Goal: Transaction & Acquisition: Purchase product/service

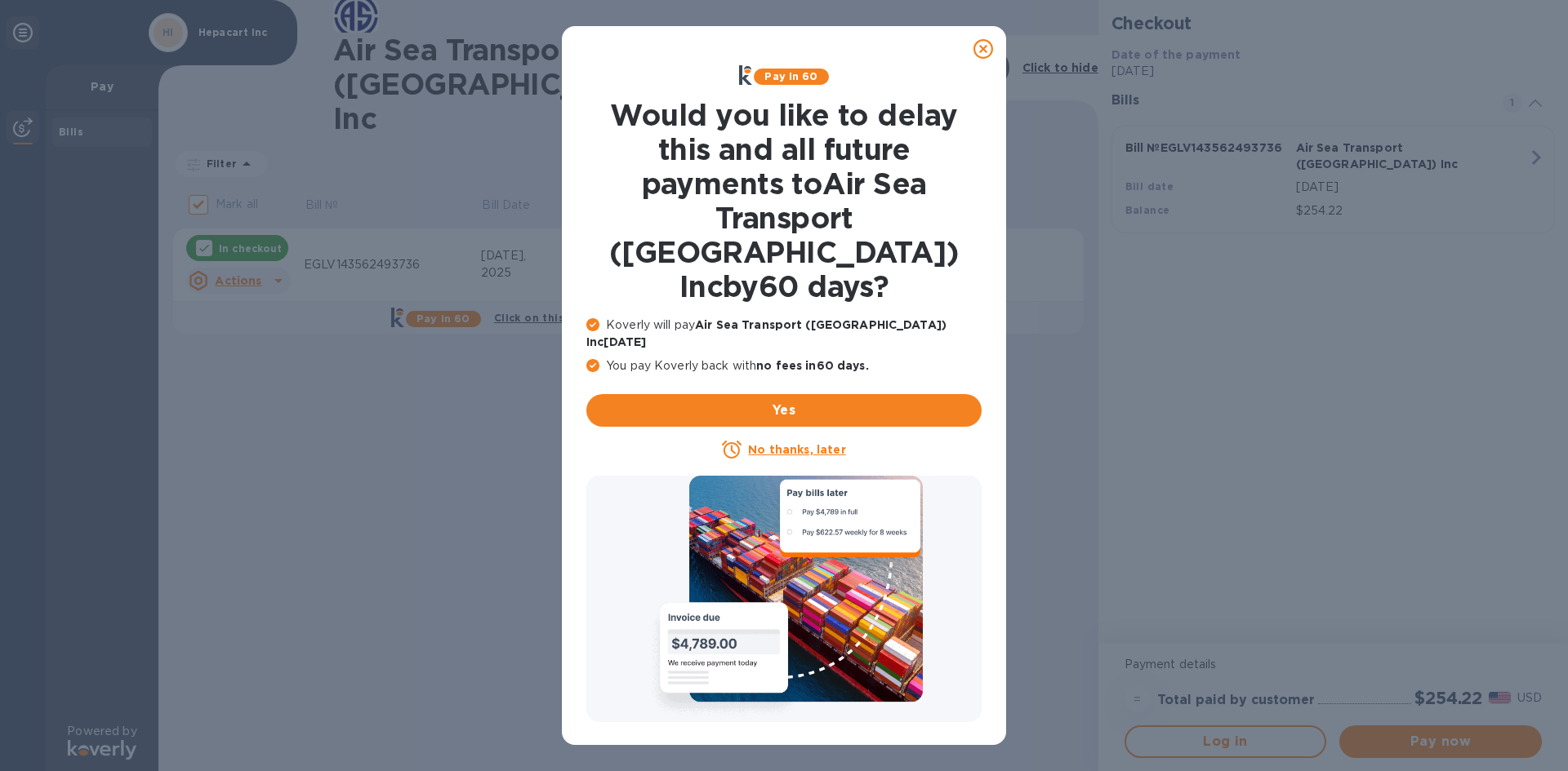
click at [784, 443] on u "No thanks, later" at bounding box center [797, 449] width 98 height 13
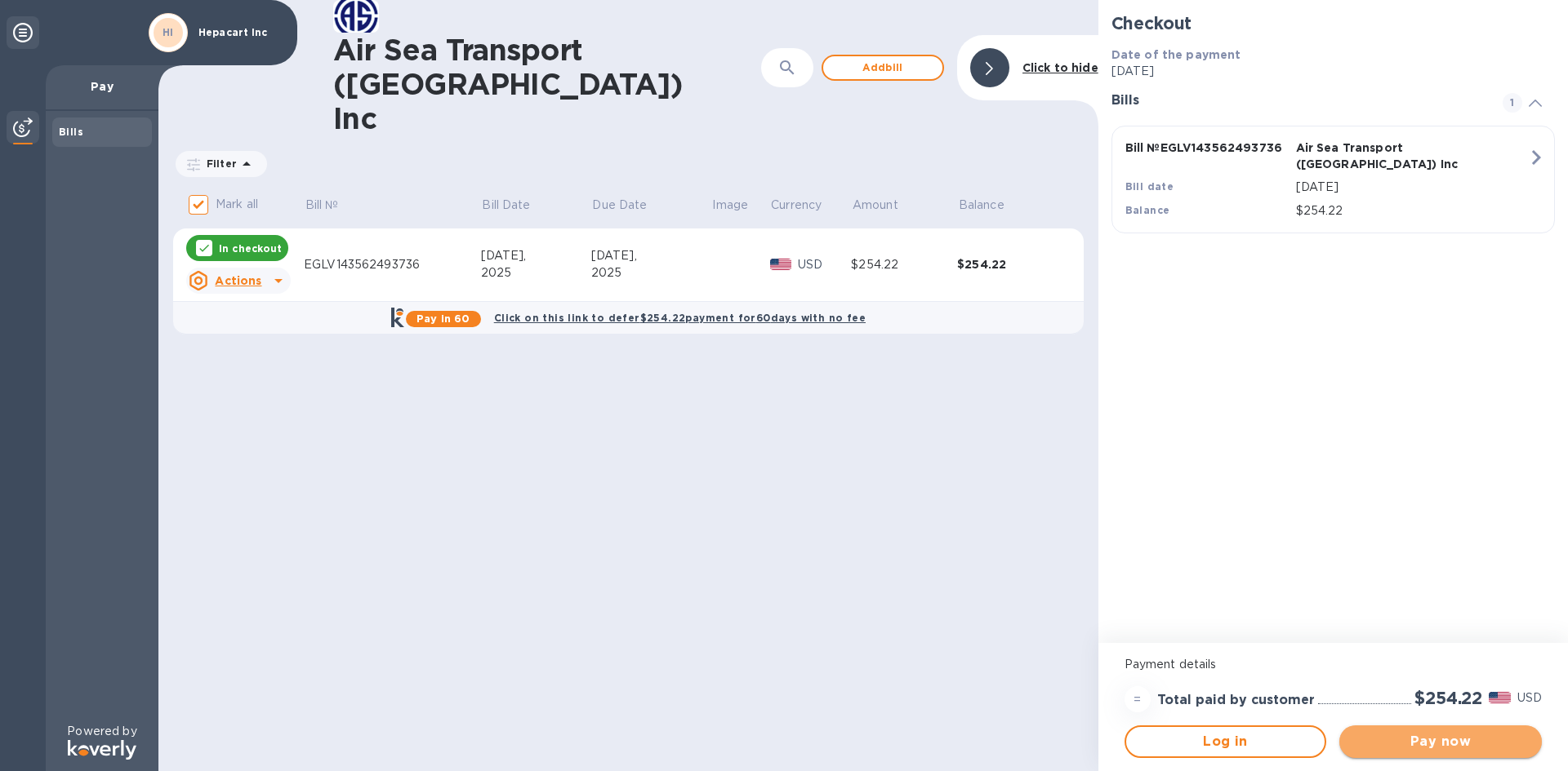
click at [1439, 742] on span "Pay now" at bounding box center [1440, 742] width 176 height 20
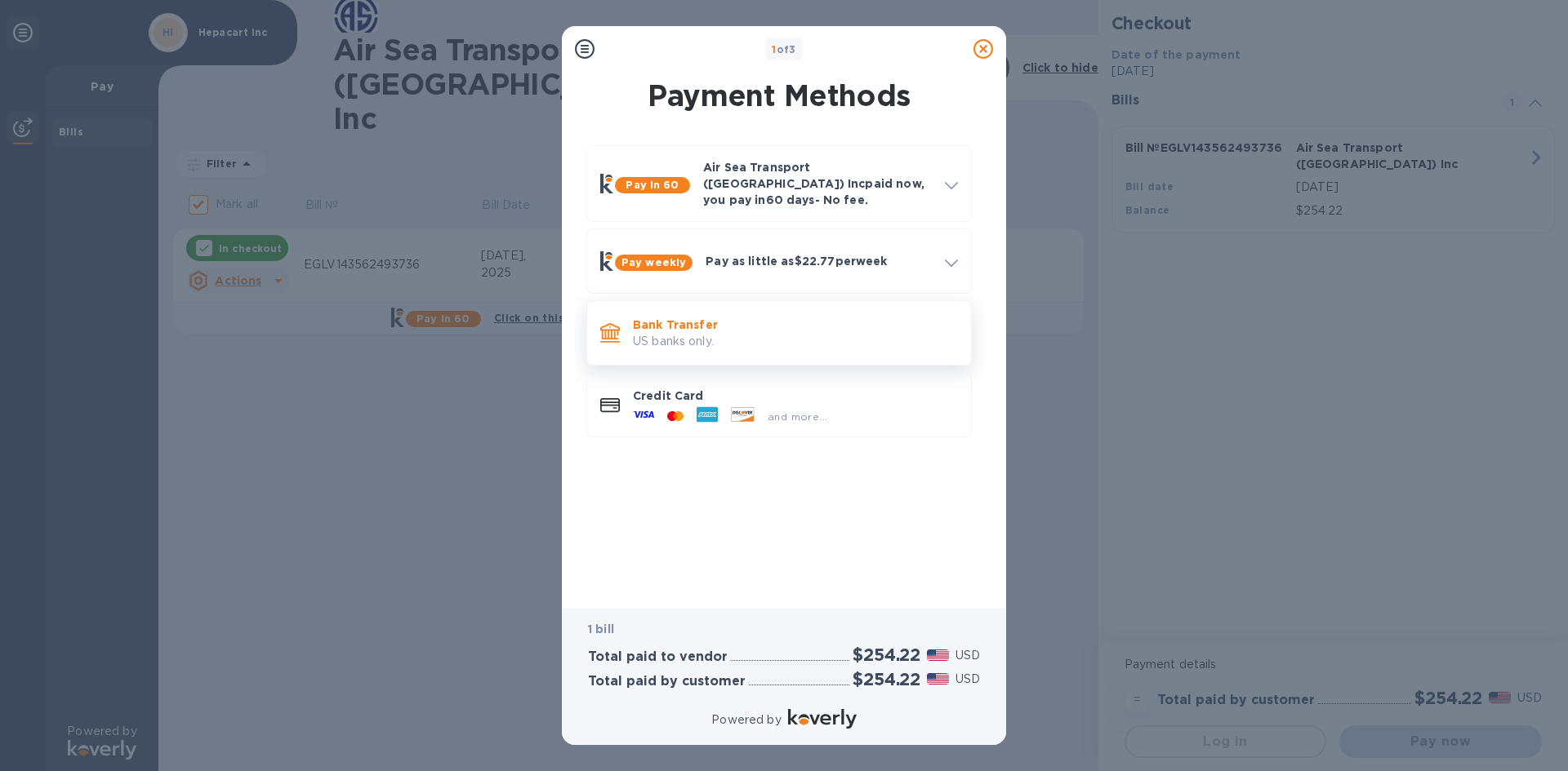
click at [752, 333] on p "US banks only." at bounding box center [796, 342] width 325 height 17
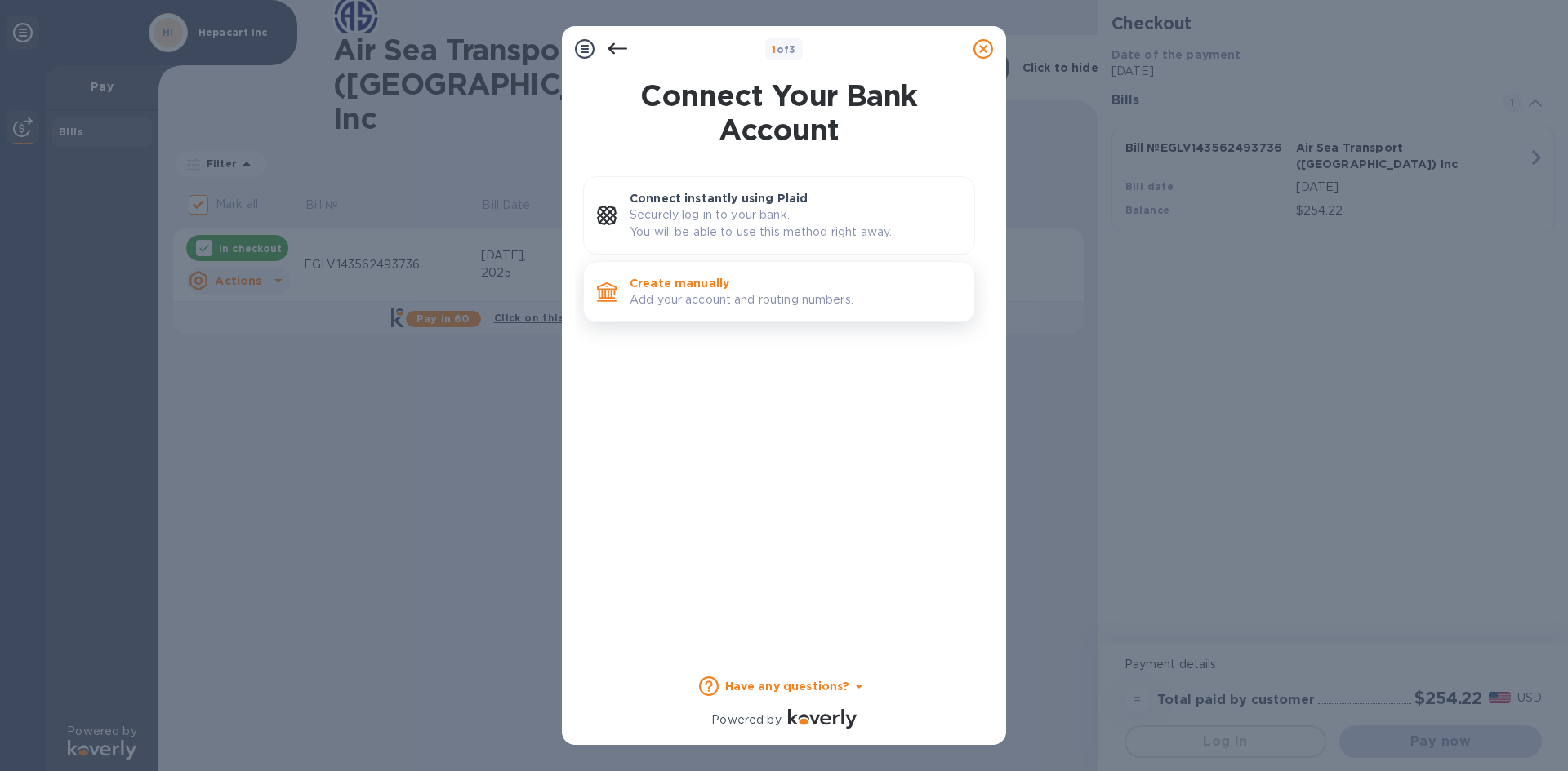
click at [690, 296] on p "Add your account and routing numbers." at bounding box center [796, 300] width 331 height 17
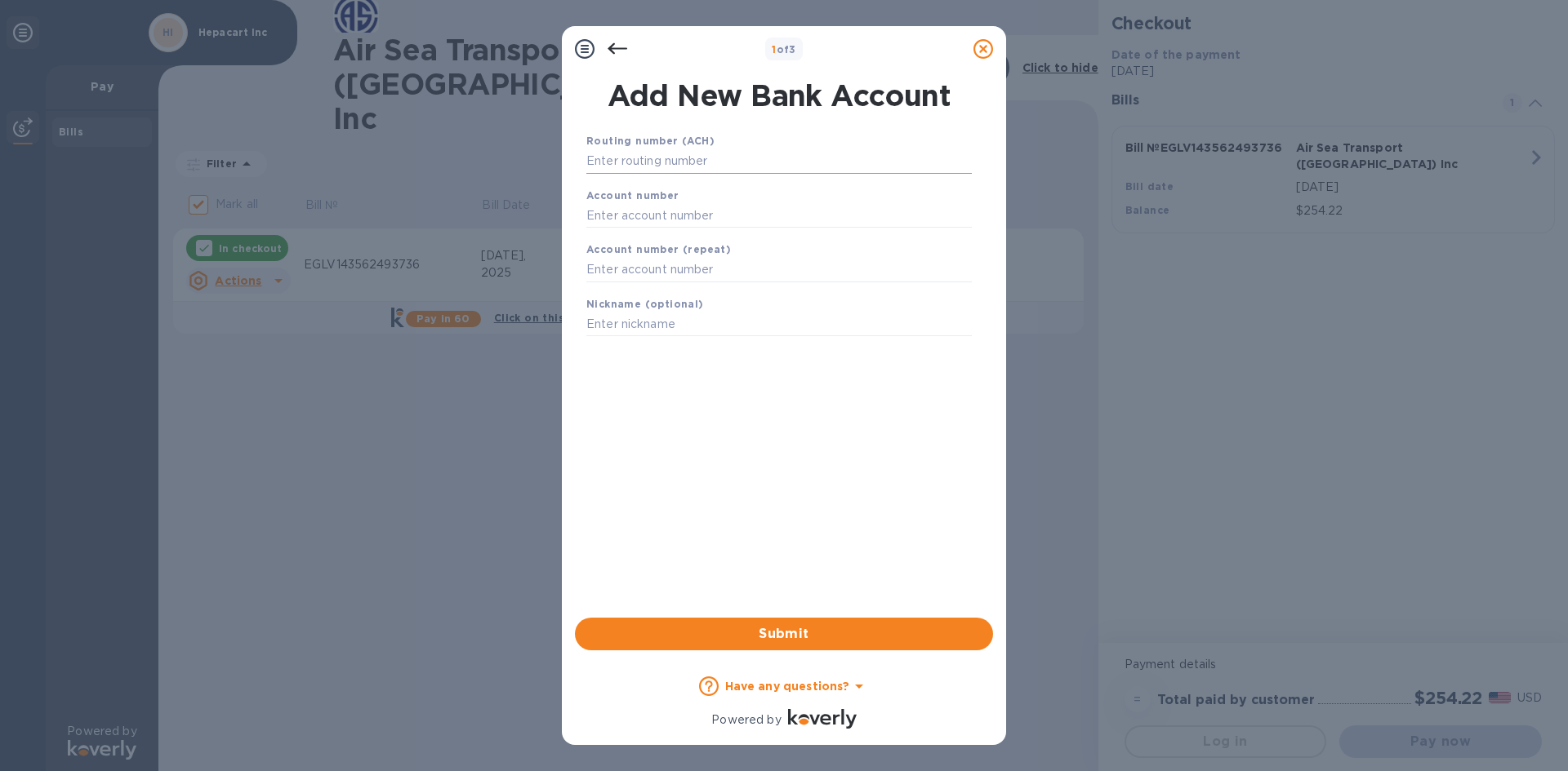
click at [590, 166] on input "text" at bounding box center [779, 161] width 386 height 24
type input "101006699"
click at [597, 237] on input "text" at bounding box center [779, 235] width 386 height 24
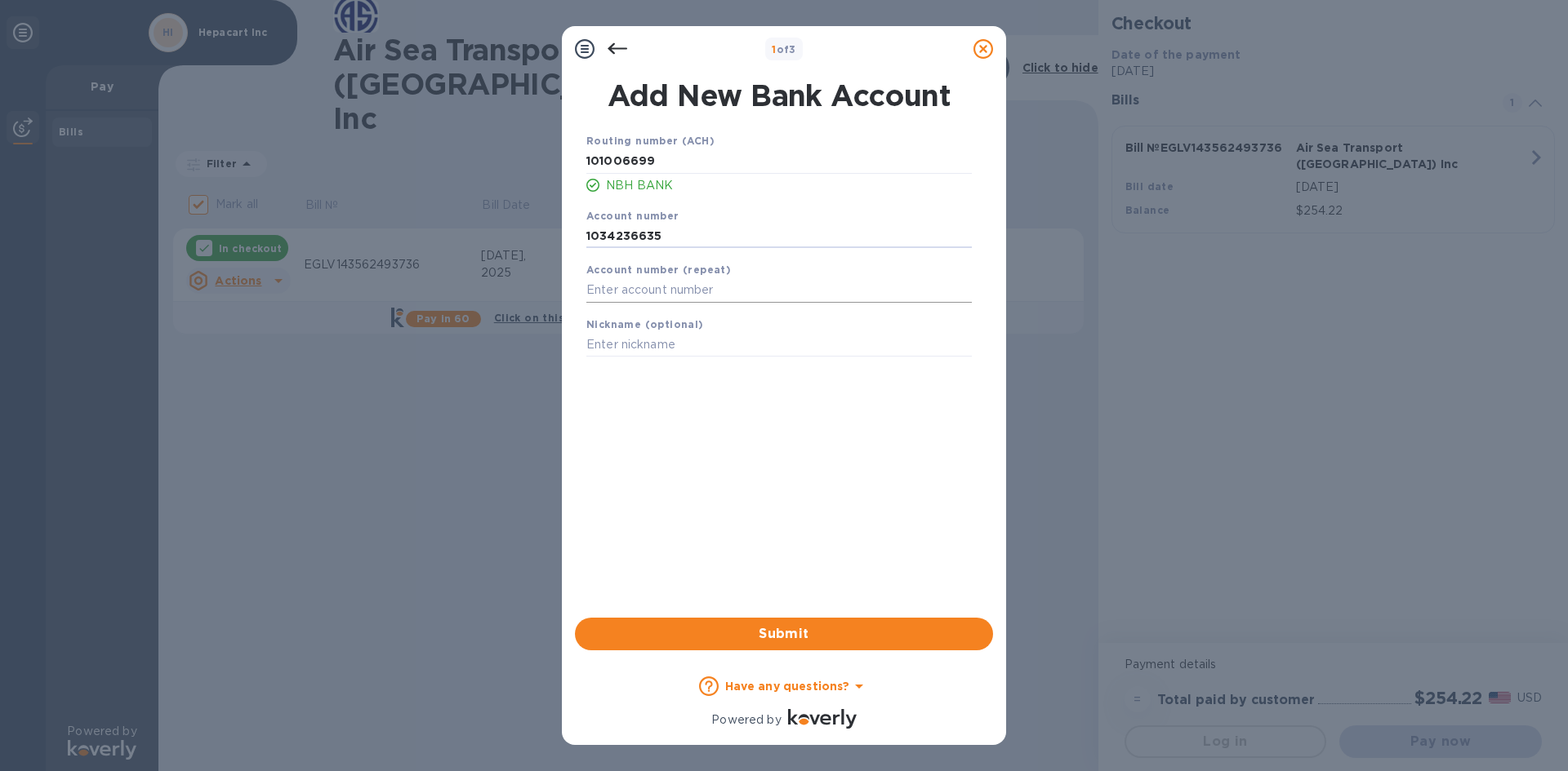
type input "1034236635"
click at [599, 293] on input "text" at bounding box center [779, 291] width 386 height 24
type input "1034236635"
click at [740, 420] on div "Routing number (ACH) [US_BANK_ROUTING_MICR] NBH BANK Account number [FINANCIAL_…" at bounding box center [779, 354] width 419 height 469
click at [744, 626] on span "Submit" at bounding box center [784, 634] width 392 height 20
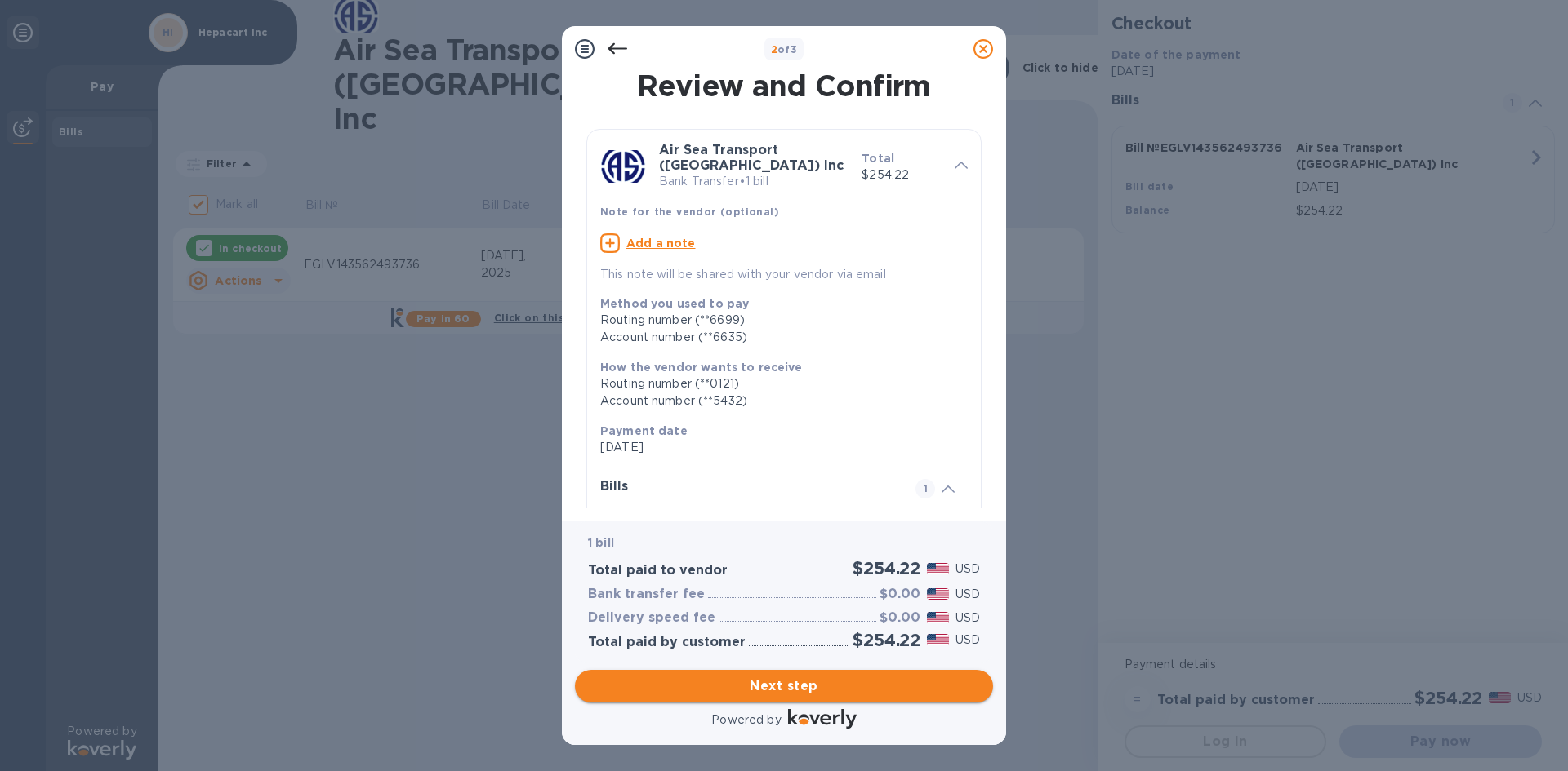
click at [784, 683] on span "Next step" at bounding box center [784, 686] width 392 height 20
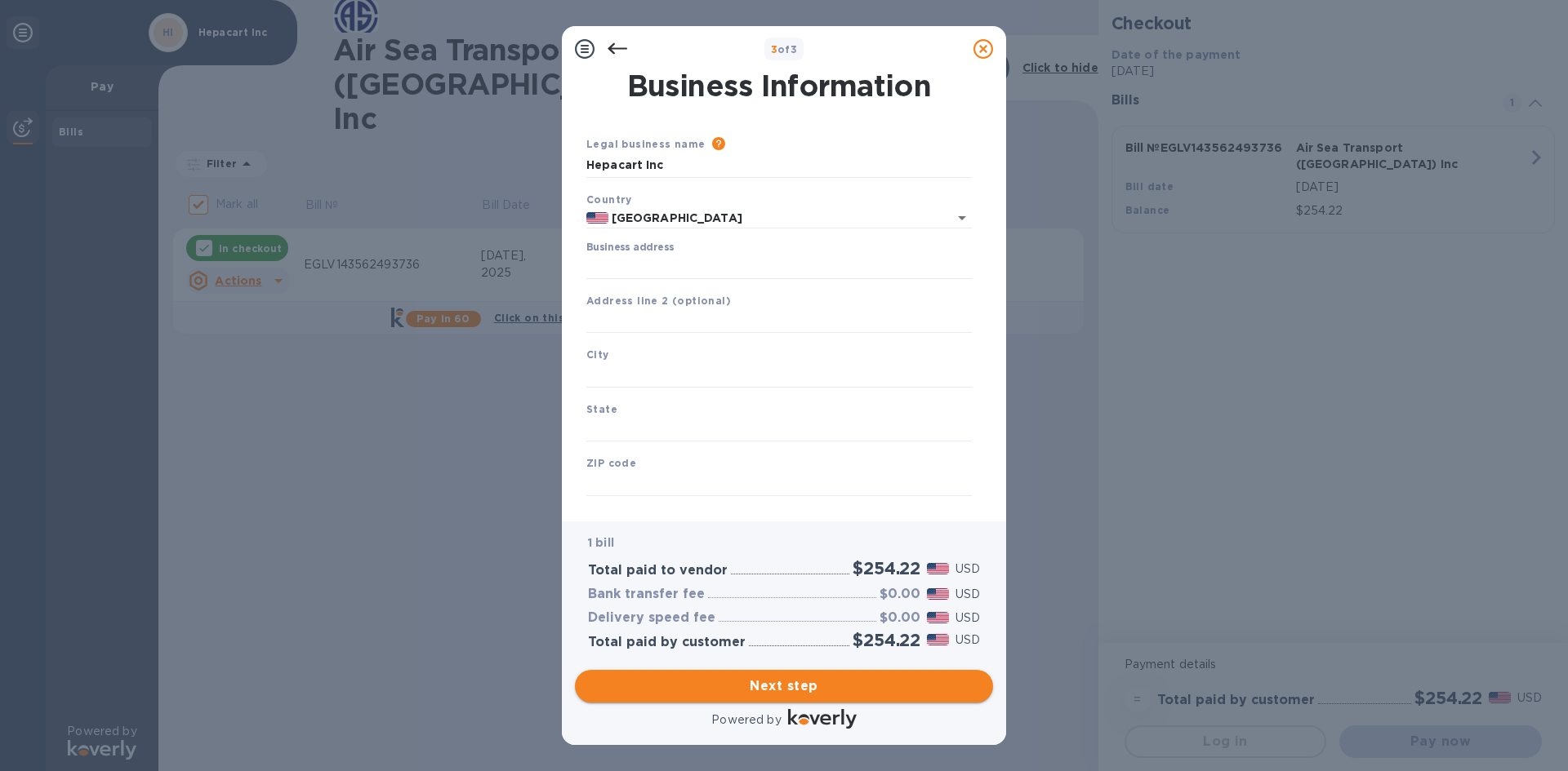
type input "[GEOGRAPHIC_DATA]"
click at [607, 267] on input "Business address" at bounding box center [779, 266] width 386 height 24
type input "[STREET_ADDRESS][PERSON_NAME]"
click at [632, 367] on input "text" at bounding box center [779, 375] width 386 height 24
click at [625, 377] on input "text" at bounding box center [779, 375] width 386 height 24
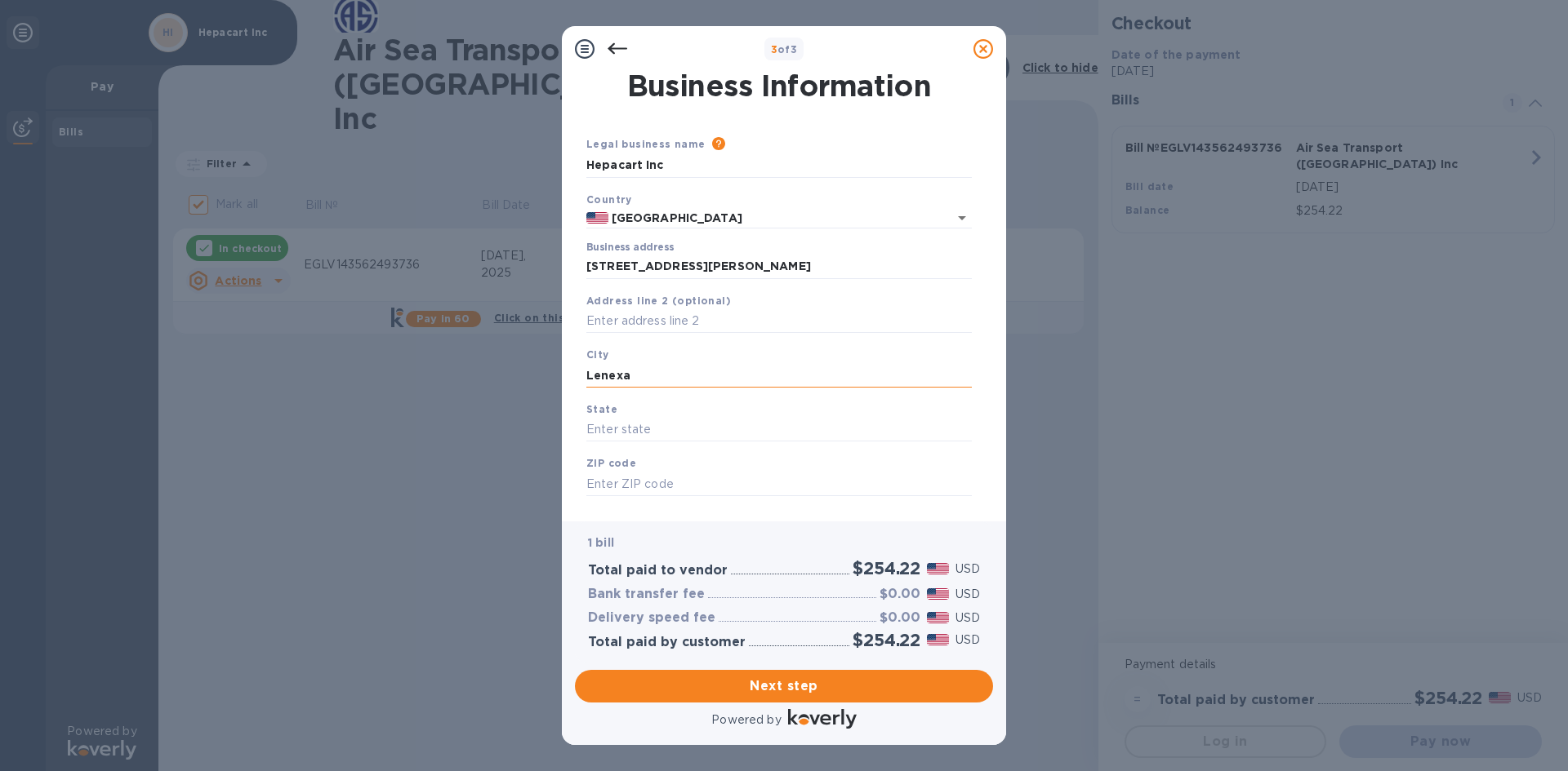
type input "Lenexa"
type input "KS"
click at [631, 480] on input "text" at bounding box center [779, 484] width 386 height 24
type input "66215"
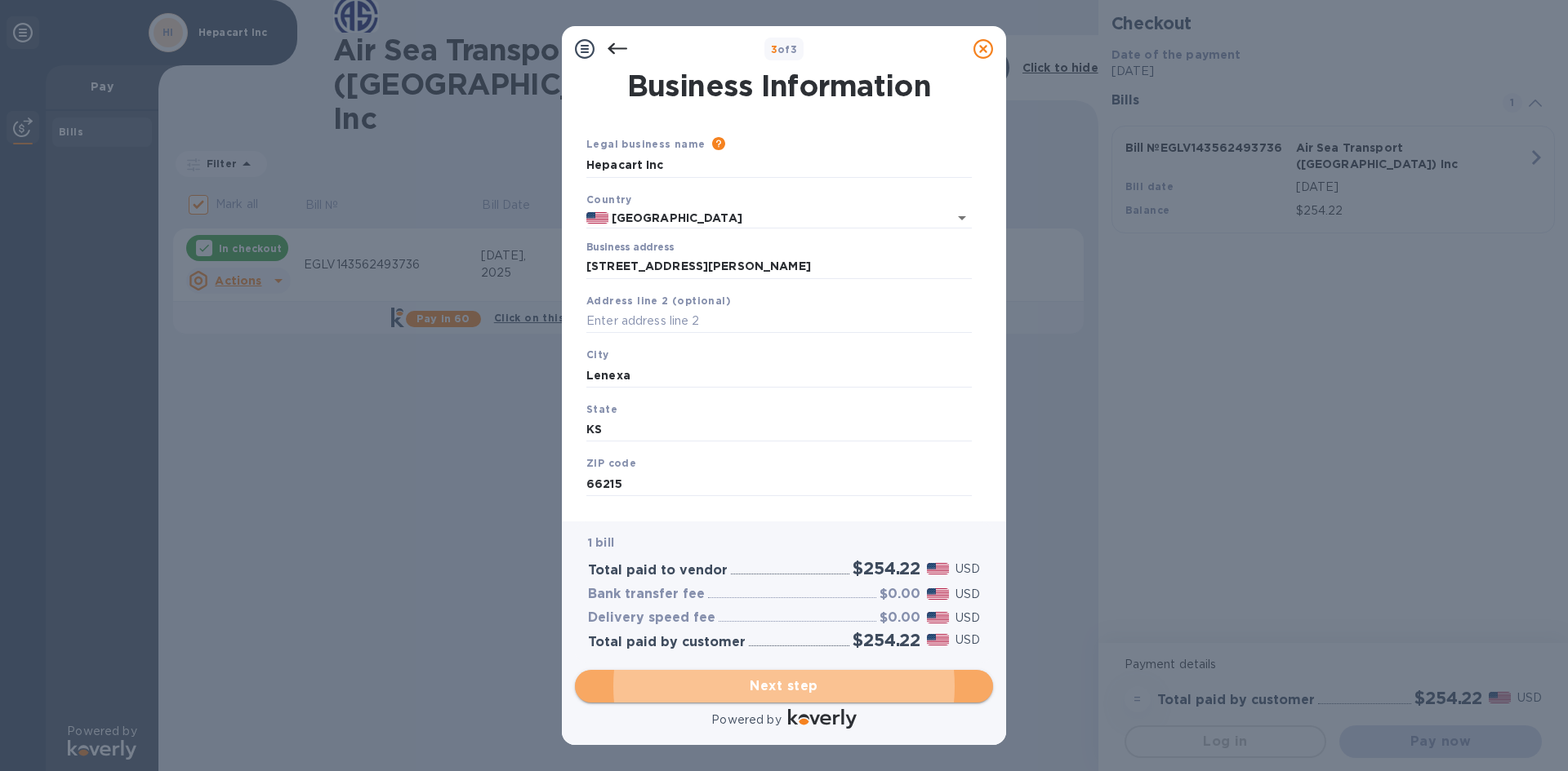
click at [751, 685] on span "Next step" at bounding box center [784, 686] width 392 height 20
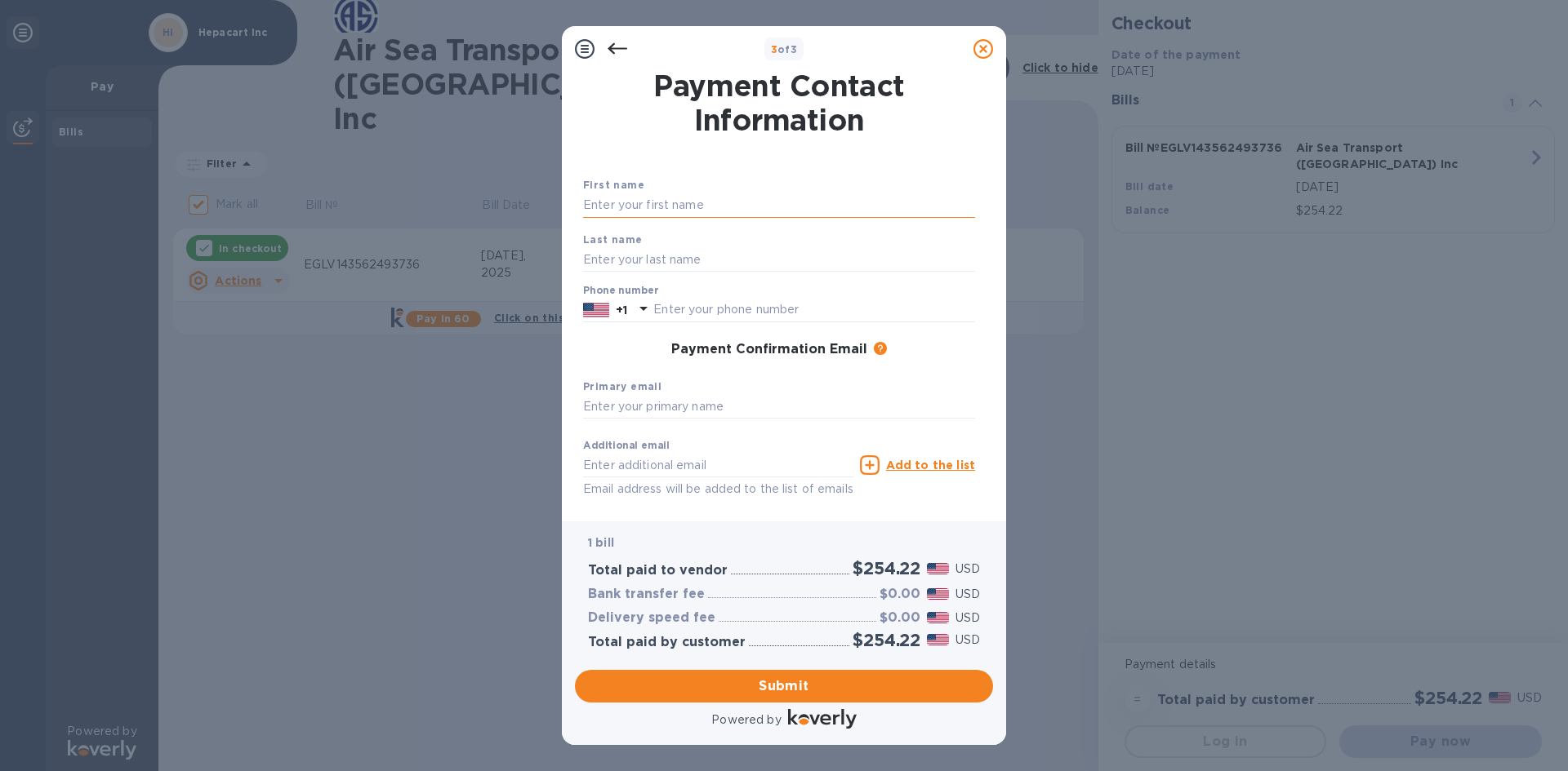
click at [601, 204] on input "text" at bounding box center [779, 205] width 392 height 24
type input "[PERSON_NAME]"
type input "9139514210"
type input "[PERSON_NAME][EMAIL_ADDRESS][DOMAIN_NAME]"
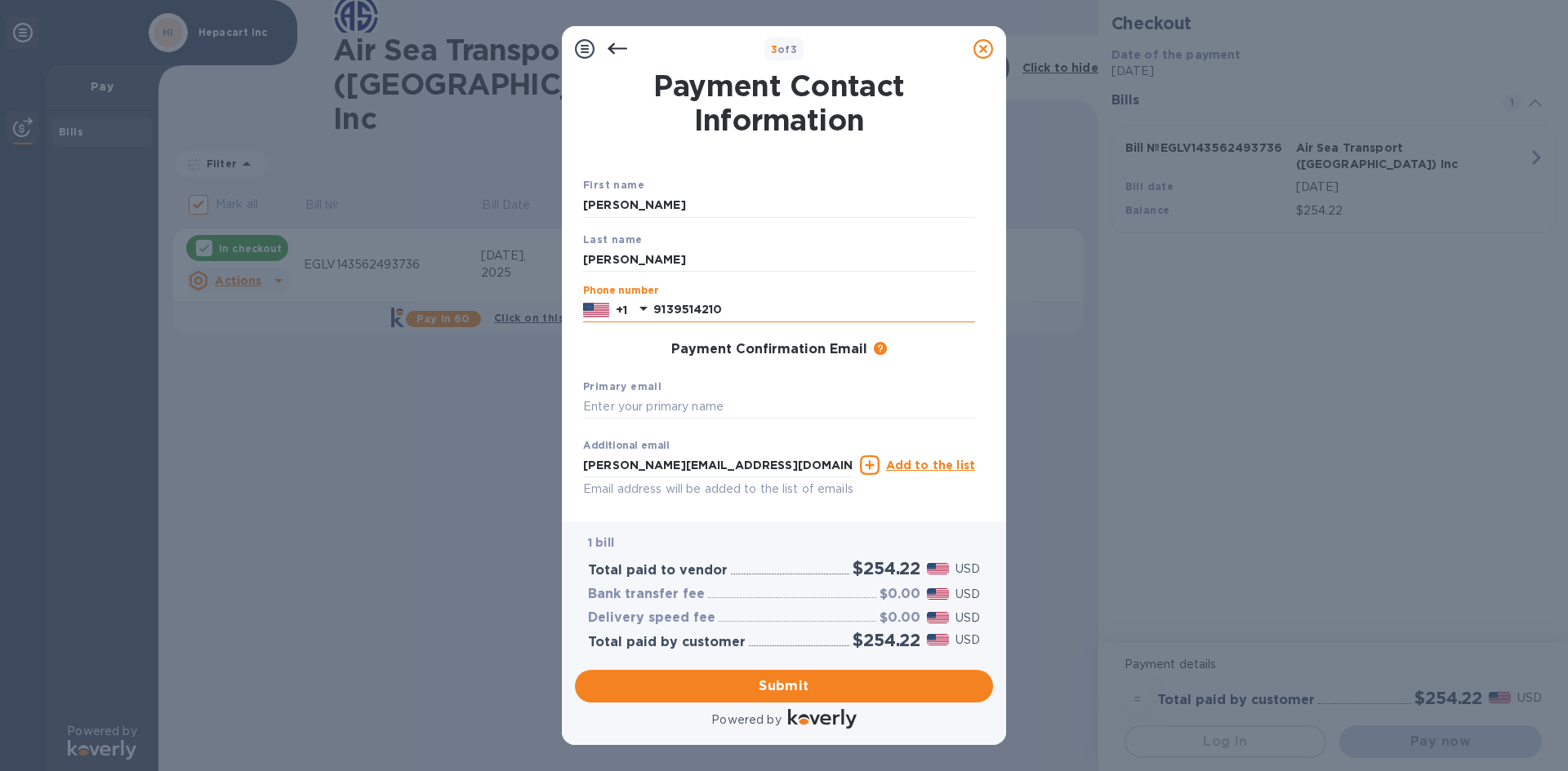
click at [672, 309] on input "9139514210" at bounding box center [814, 310] width 322 height 24
type input "9139514210"
click at [593, 406] on input "text" at bounding box center [779, 407] width 392 height 24
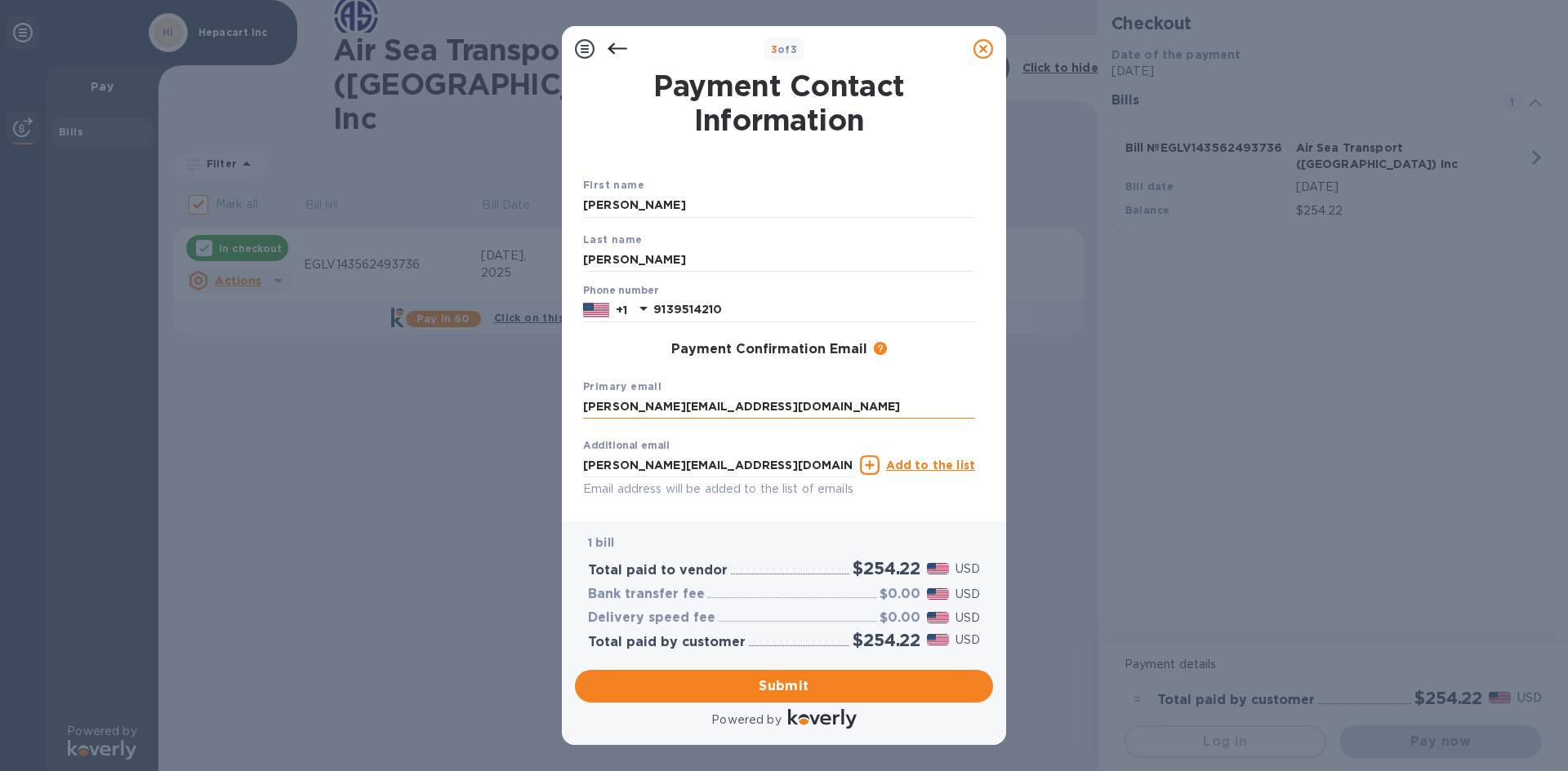
type input "[PERSON_NAME][EMAIL_ADDRESS][DOMAIN_NAME]"
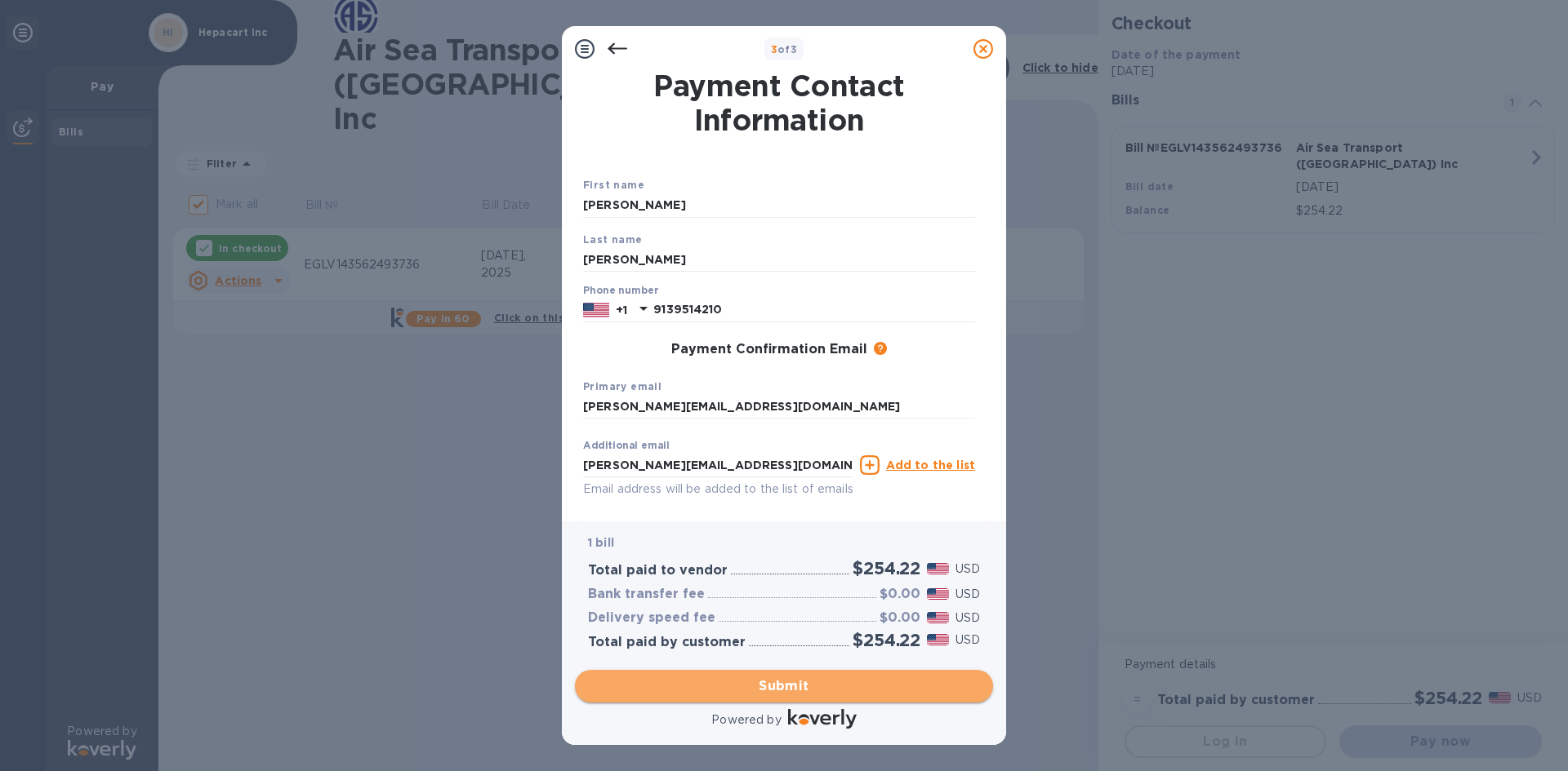
click at [752, 680] on span "Submit" at bounding box center [784, 686] width 392 height 20
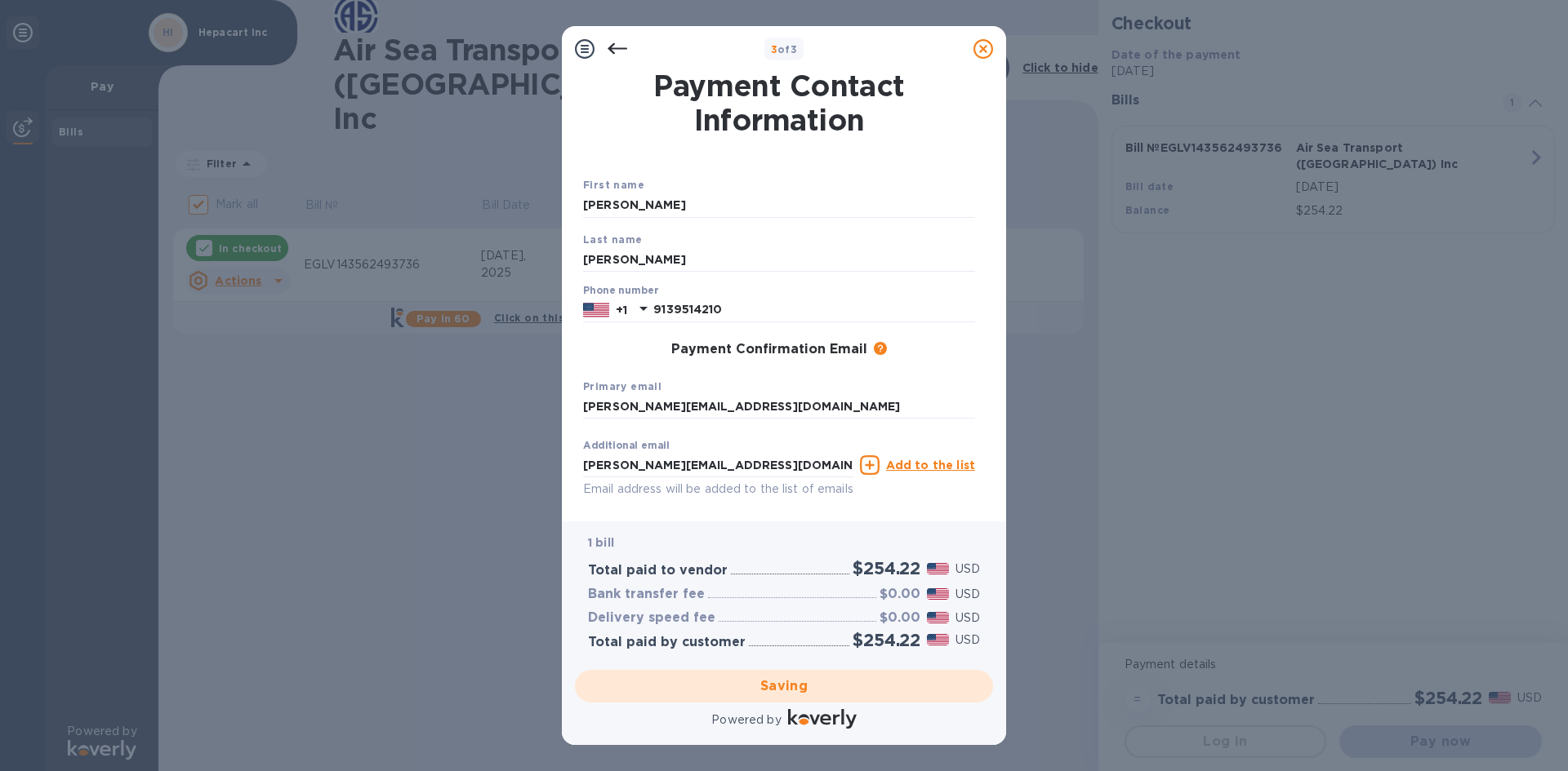
click at [1061, 390] on div "3 of 3 Payment Contact Information First name [PERSON_NAME] Last name [PERSON_N…" at bounding box center [784, 386] width 1568 height 771
click at [457, 475] on div "3 of 3 Payment Contact Information First name [PERSON_NAME] Last name [PERSON_N…" at bounding box center [784, 386] width 1568 height 771
click at [743, 686] on div "Saving" at bounding box center [784, 686] width 431 height 46
checkbox input "false"
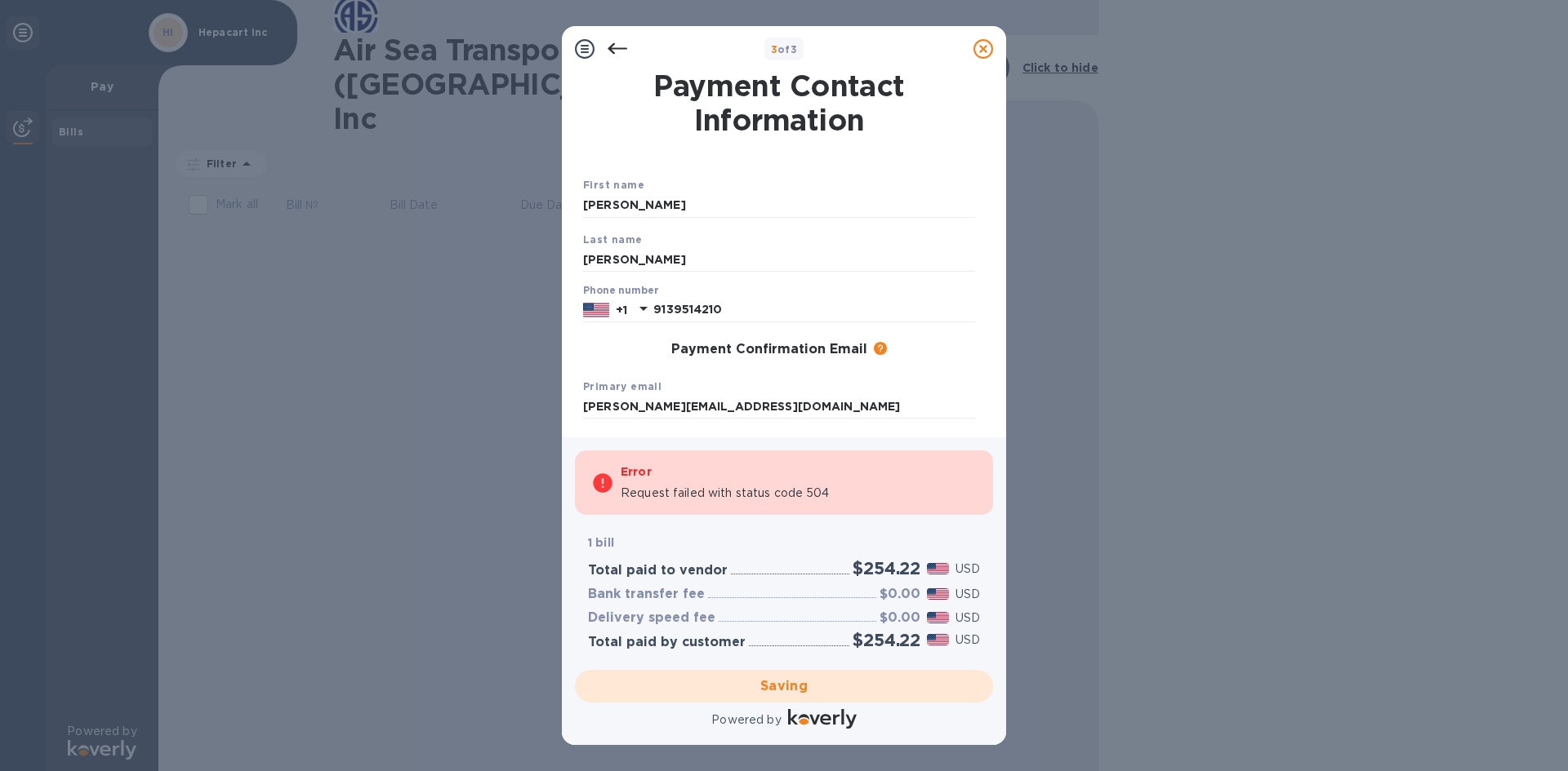
click at [672, 477] on div "Error" at bounding box center [798, 472] width 356 height 20
click at [665, 429] on div "Payment Contact Information First name [PERSON_NAME] Last name [PERSON_NAME] Ph…" at bounding box center [784, 254] width 444 height 366
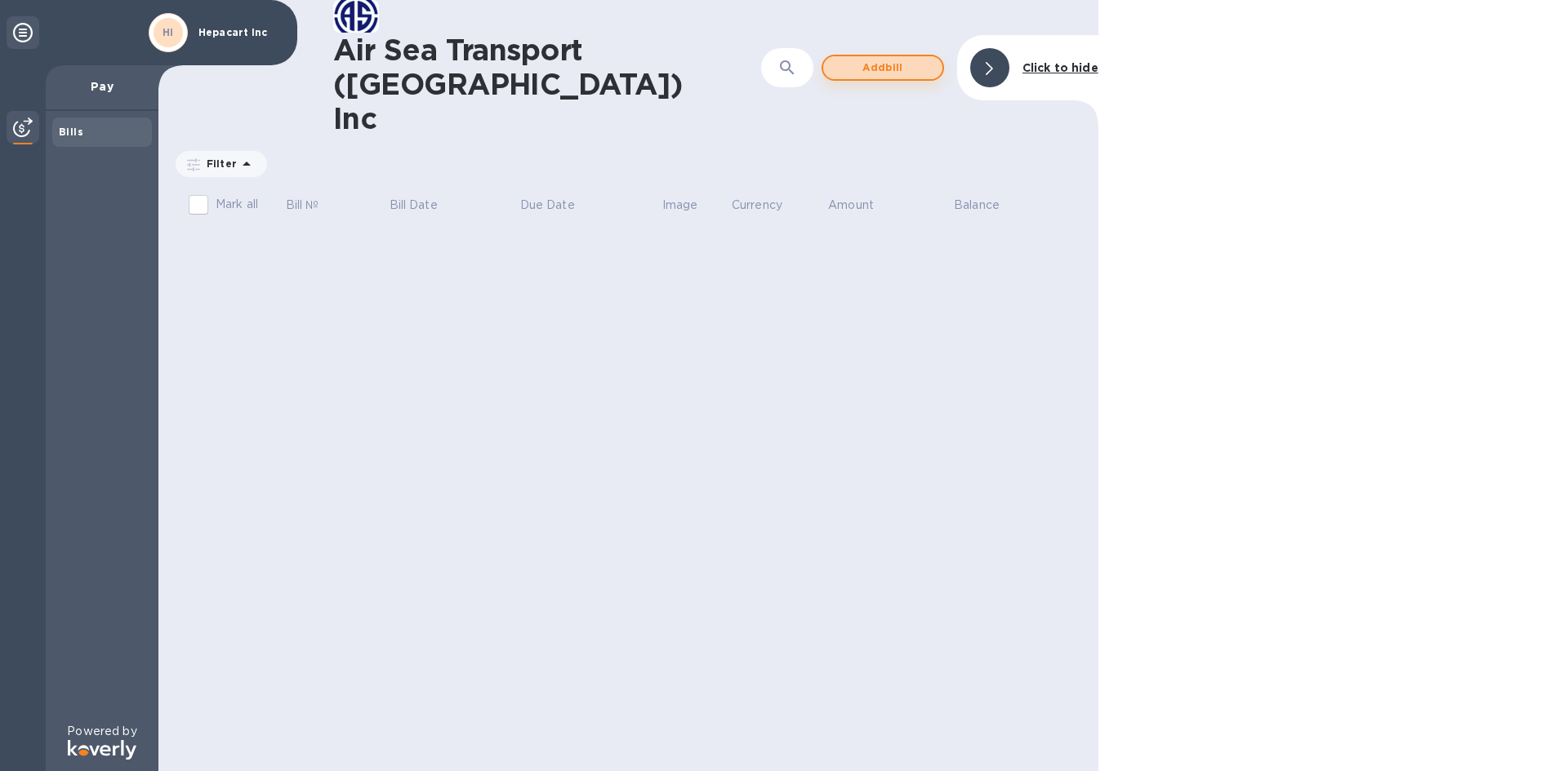
click at [891, 58] on span "Add bill" at bounding box center [883, 67] width 93 height 20
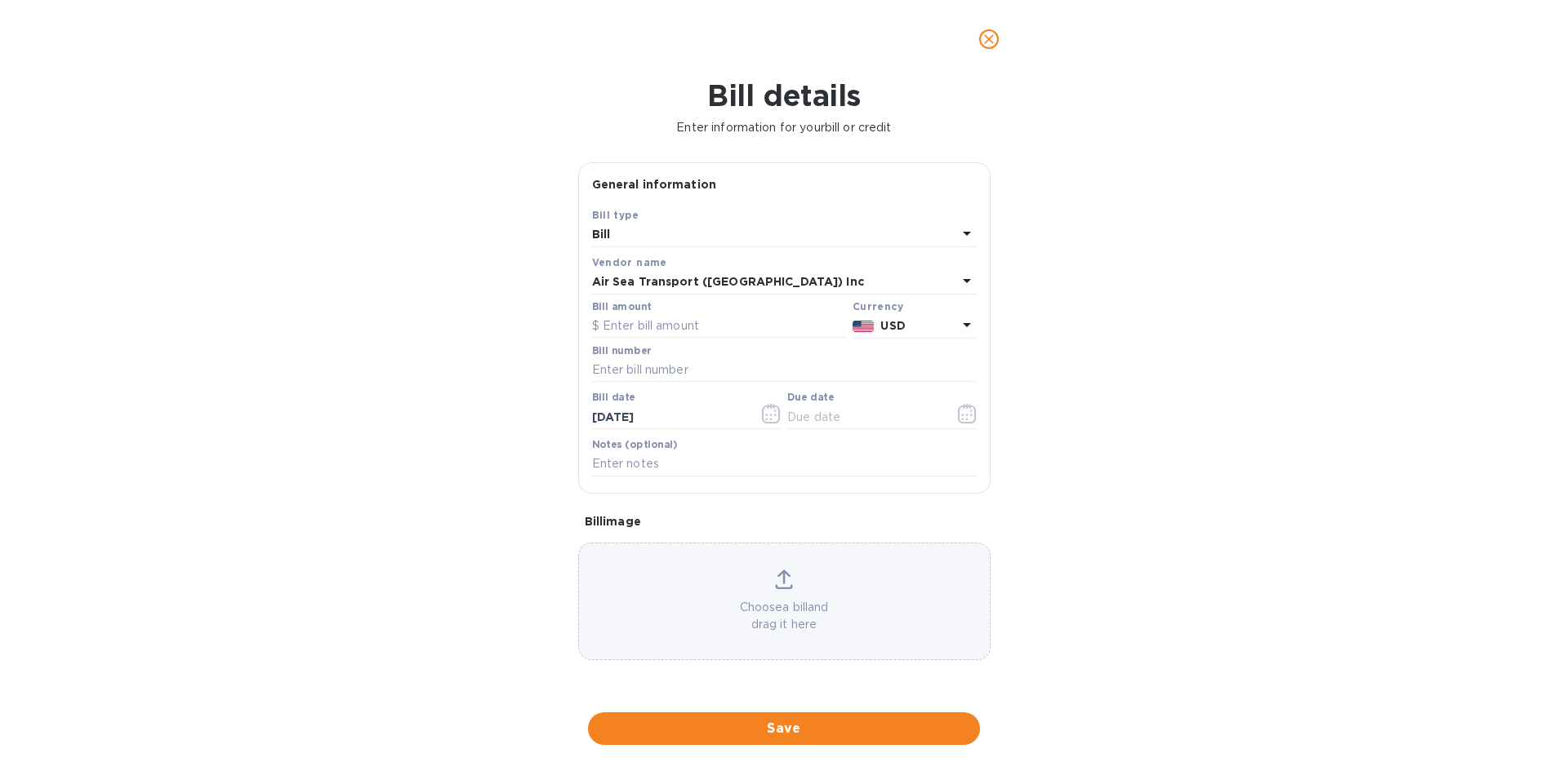
click at [621, 227] on div "Bill" at bounding box center [774, 235] width 365 height 23
click at [632, 273] on p "Bill" at bounding box center [778, 273] width 345 height 17
click at [612, 323] on input "text" at bounding box center [719, 326] width 254 height 24
type input "254.22"
type input "EGLV143562493736"
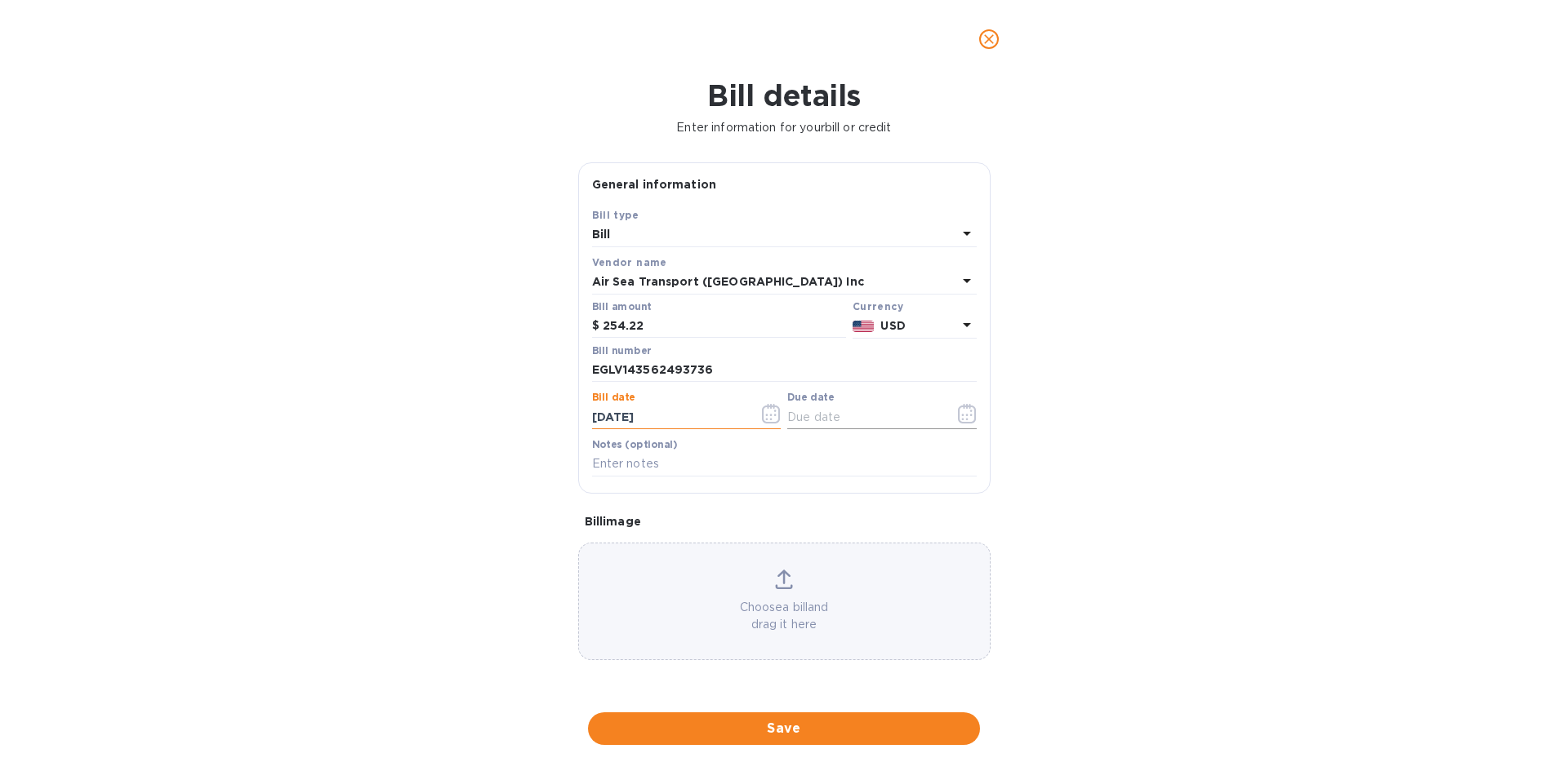
type input "[DATE]"
click at [829, 412] on input "text" at bounding box center [864, 417] width 154 height 24
type input "[DATE]"
click at [1216, 537] on div "Bill details Enter information for your bill or credit General information Save…" at bounding box center [784, 425] width 1568 height 693
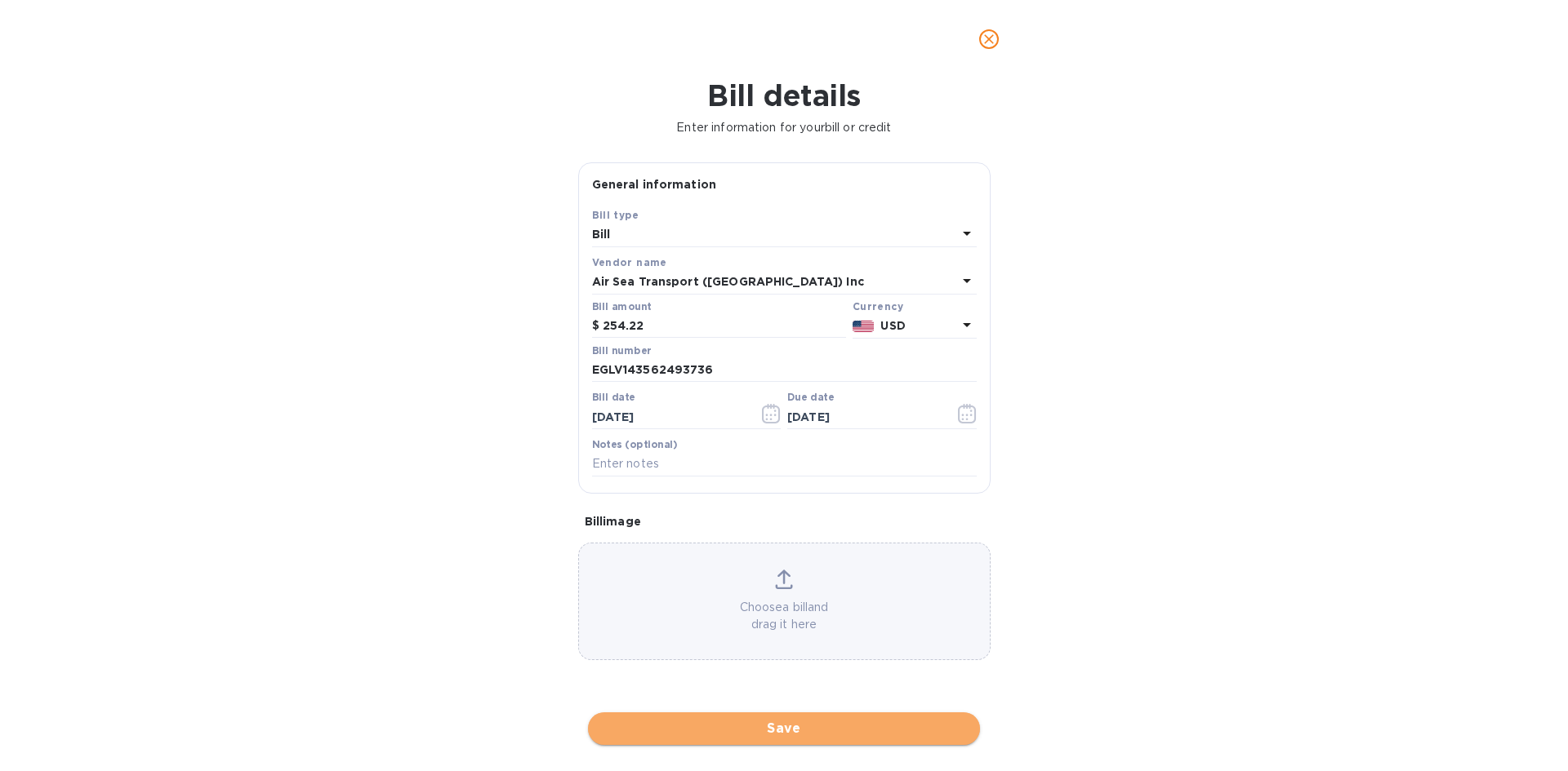
click at [777, 728] on span "Save" at bounding box center [784, 729] width 366 height 20
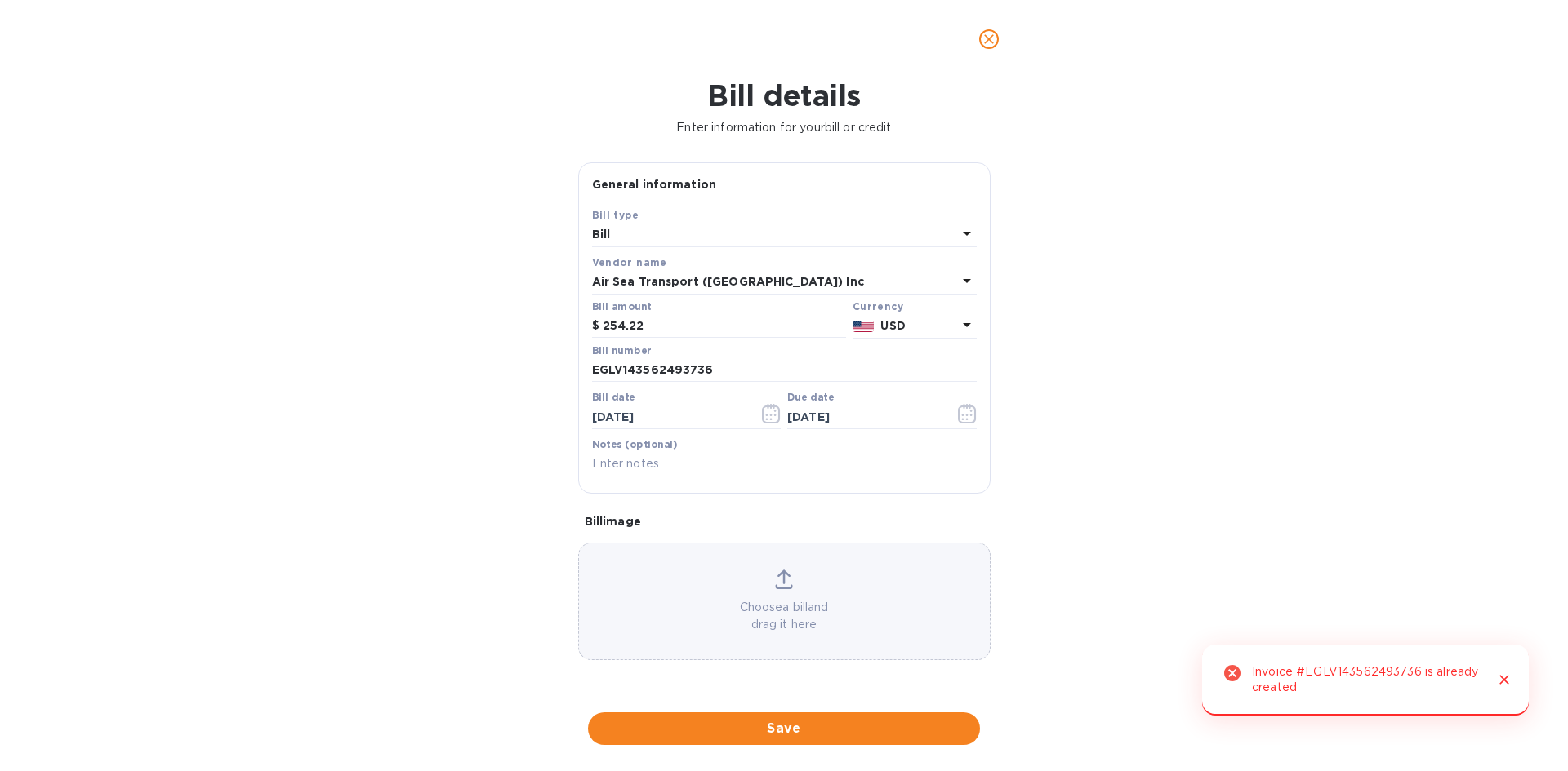
click at [1287, 679] on div "Invoice #EGLV143562493736 is already created" at bounding box center [1366, 680] width 229 height 45
click at [986, 37] on icon "close" at bounding box center [989, 39] width 9 height 9
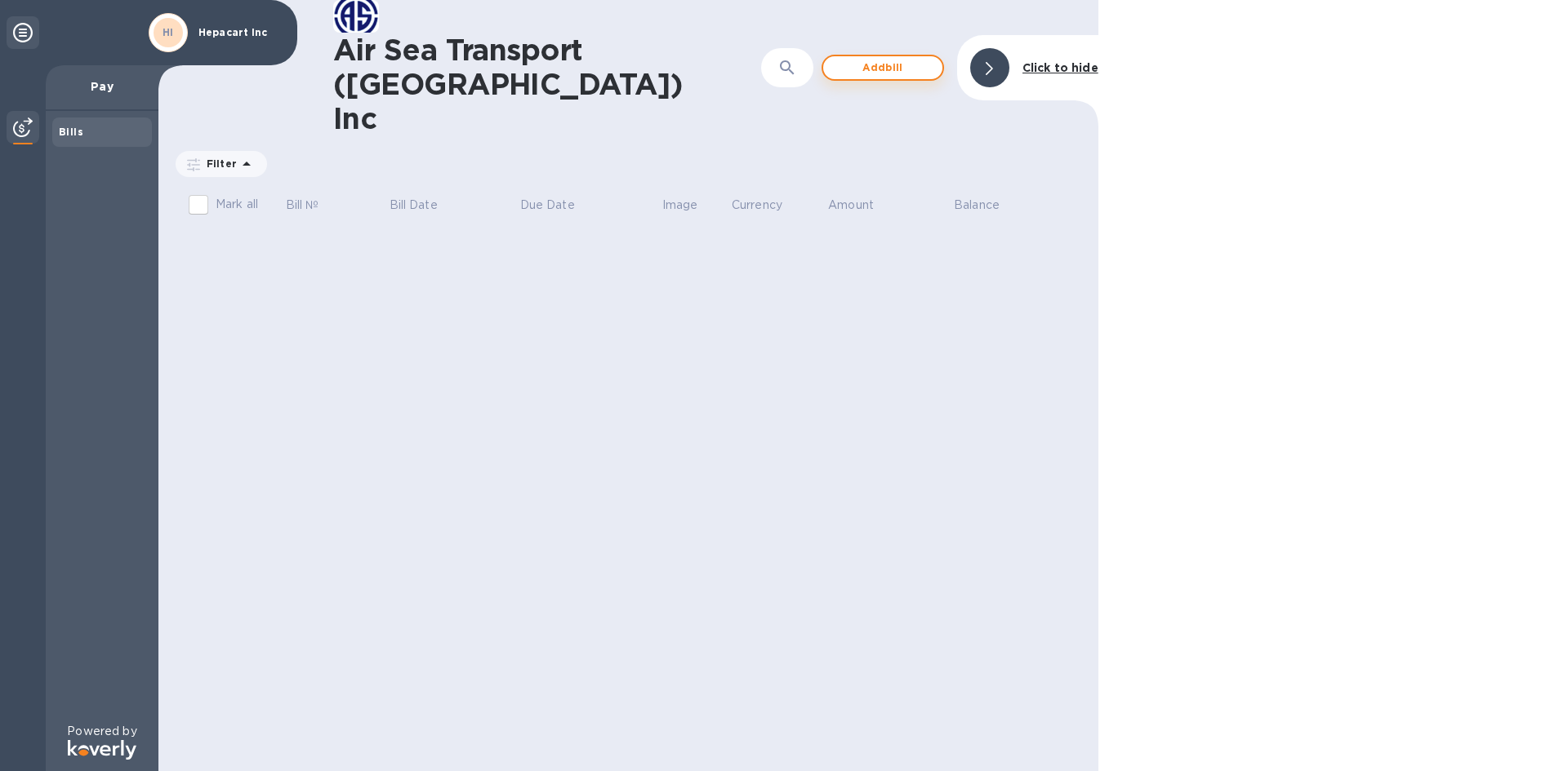
click at [984, 48] on div at bounding box center [990, 67] width 39 height 39
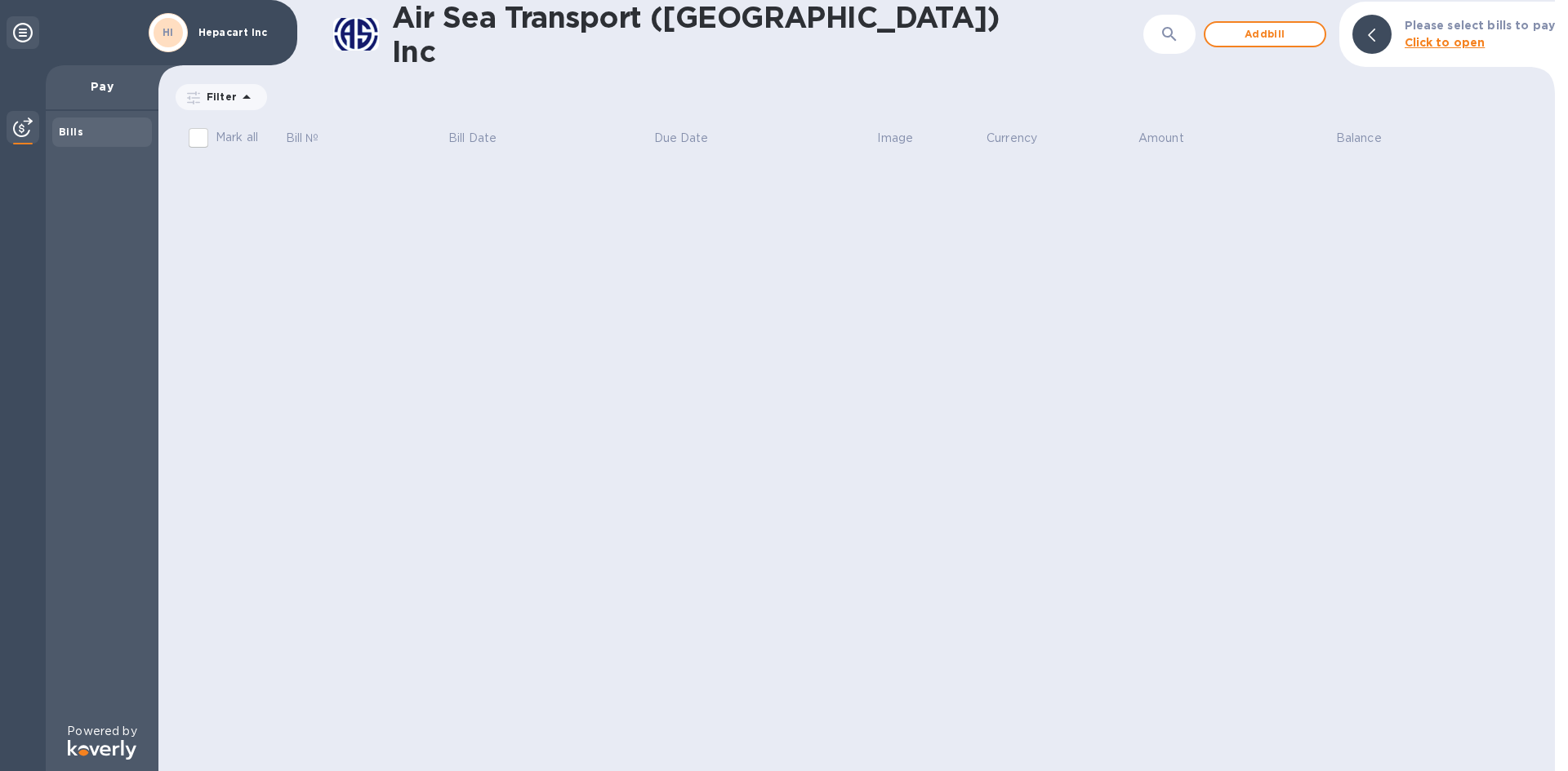
click at [1376, 30] on icon at bounding box center [1371, 34] width 8 height 13
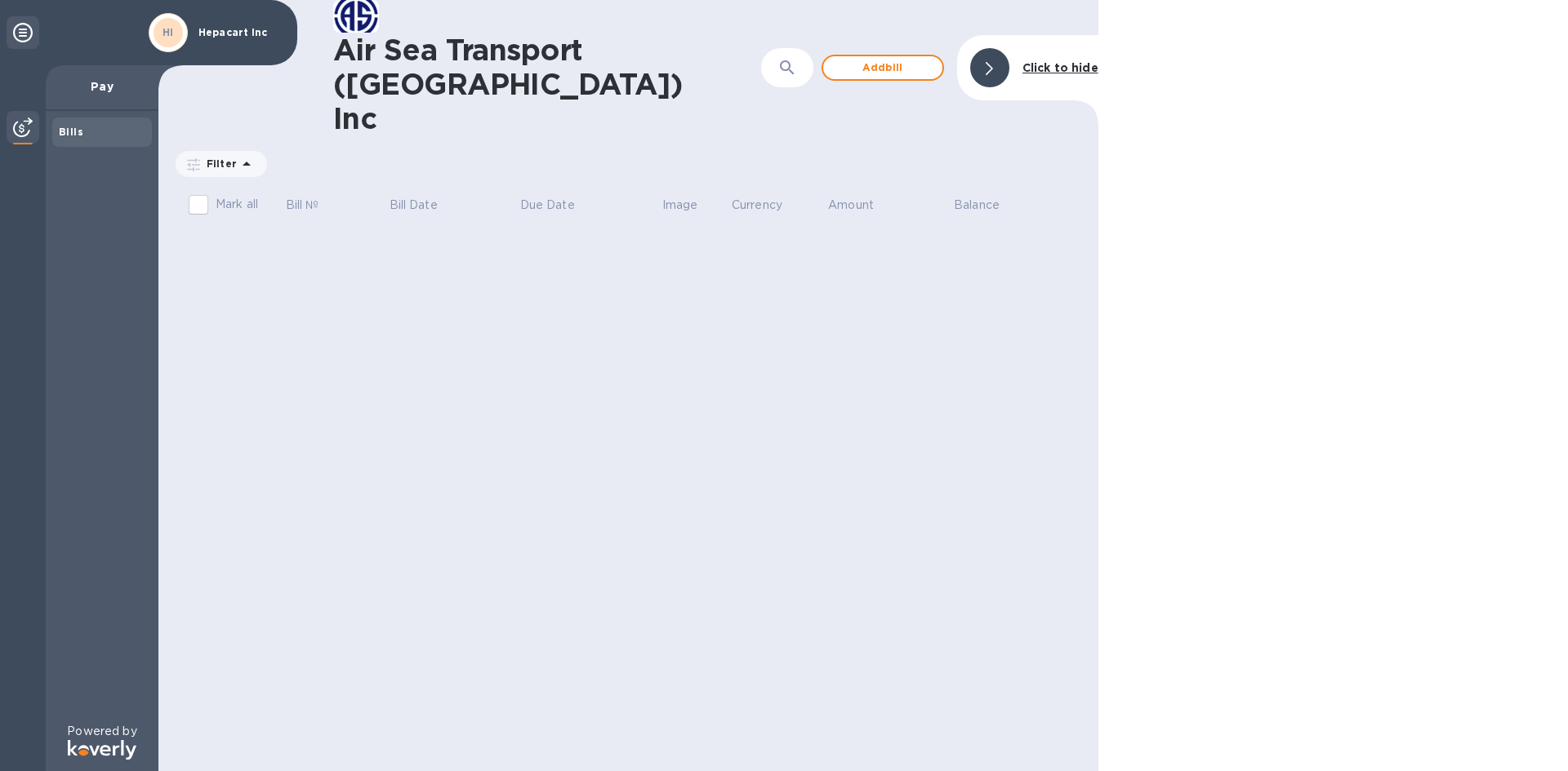
click at [88, 135] on div "Bills" at bounding box center [102, 132] width 86 height 16
click at [243, 154] on icon at bounding box center [246, 164] width 20 height 20
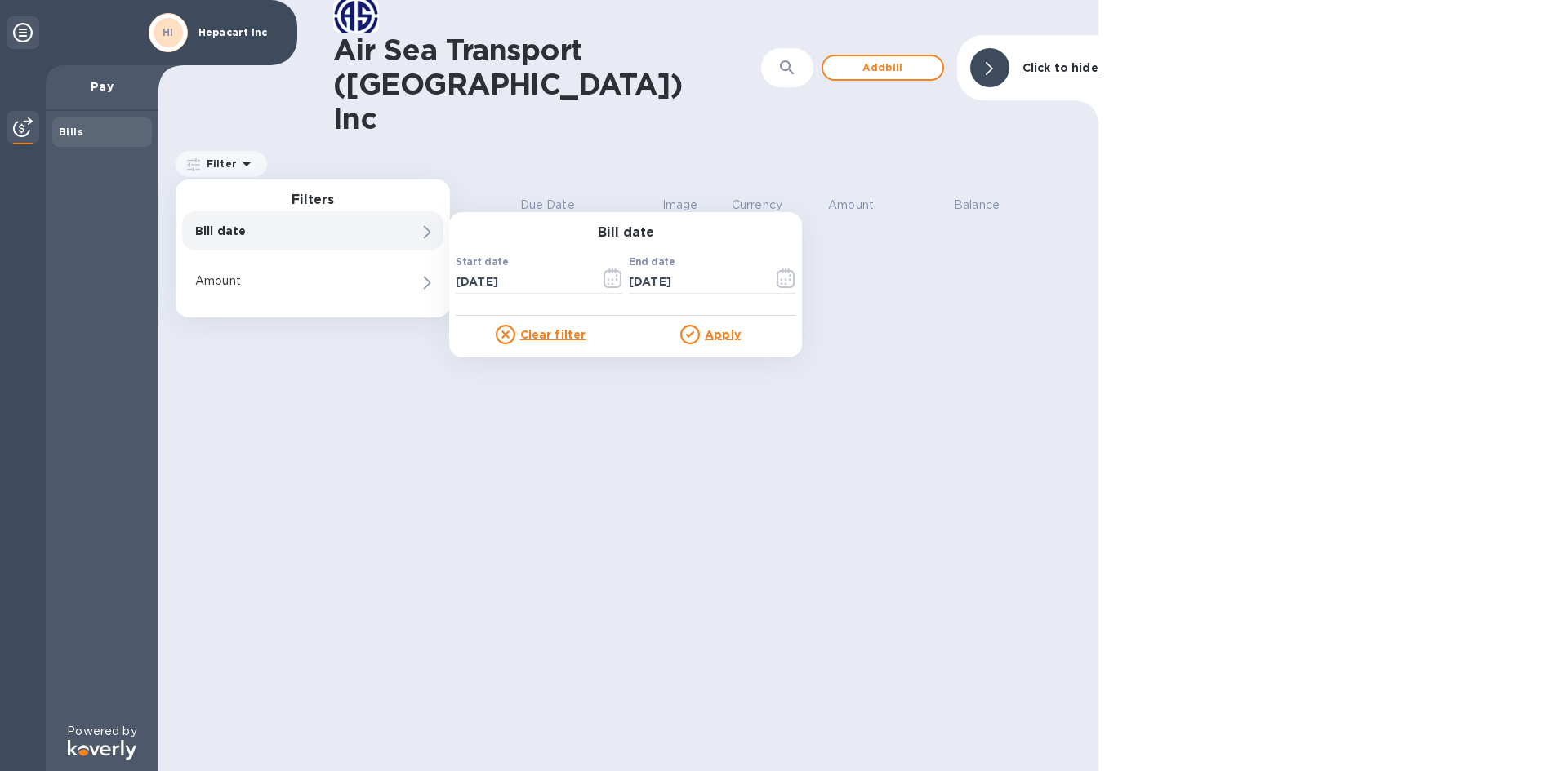
click at [727, 329] on u "Apply" at bounding box center [723, 335] width 36 height 13
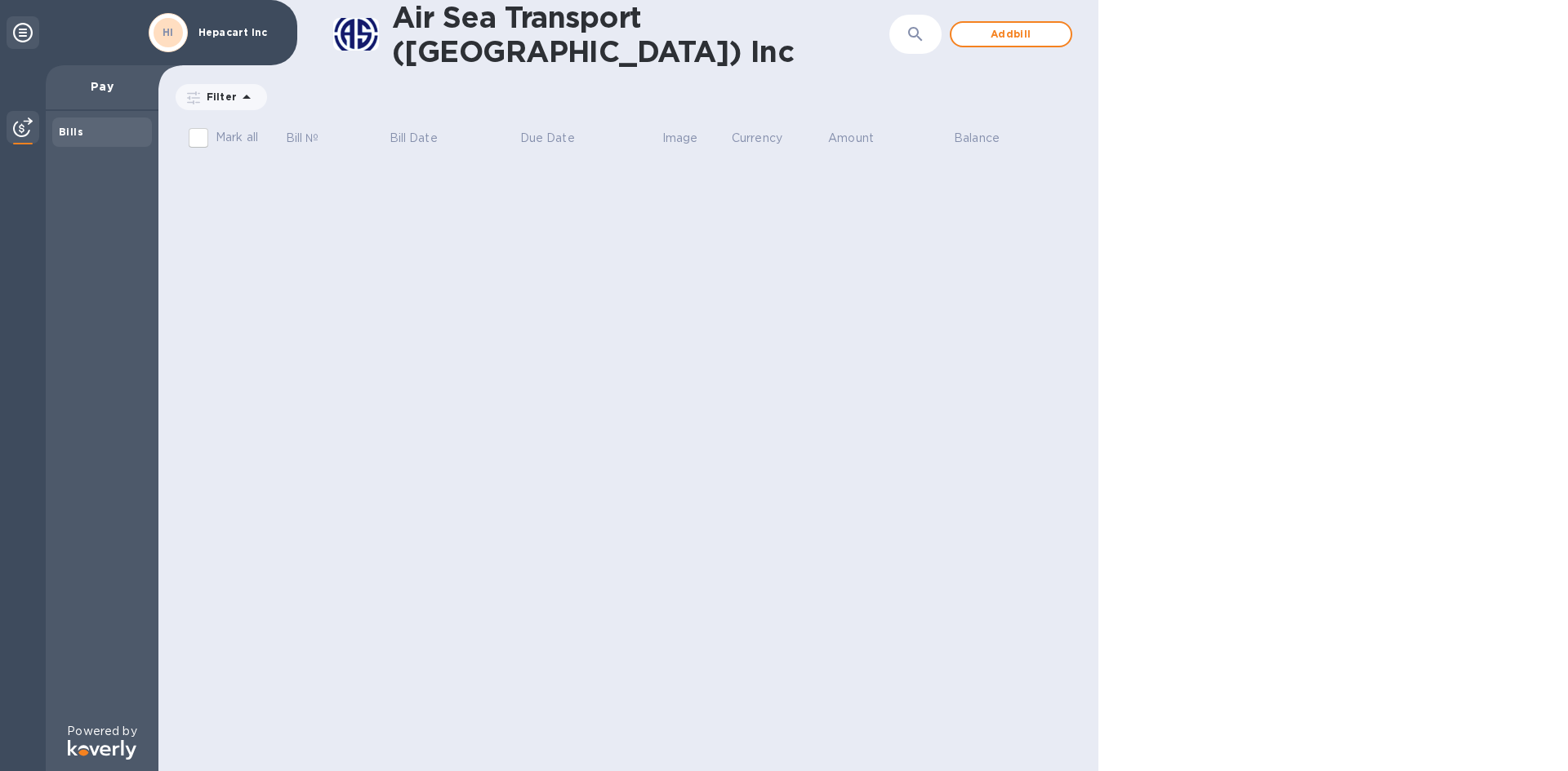
click at [100, 91] on p "Pay" at bounding box center [102, 86] width 86 height 16
click at [19, 125] on img at bounding box center [22, 127] width 20 height 20
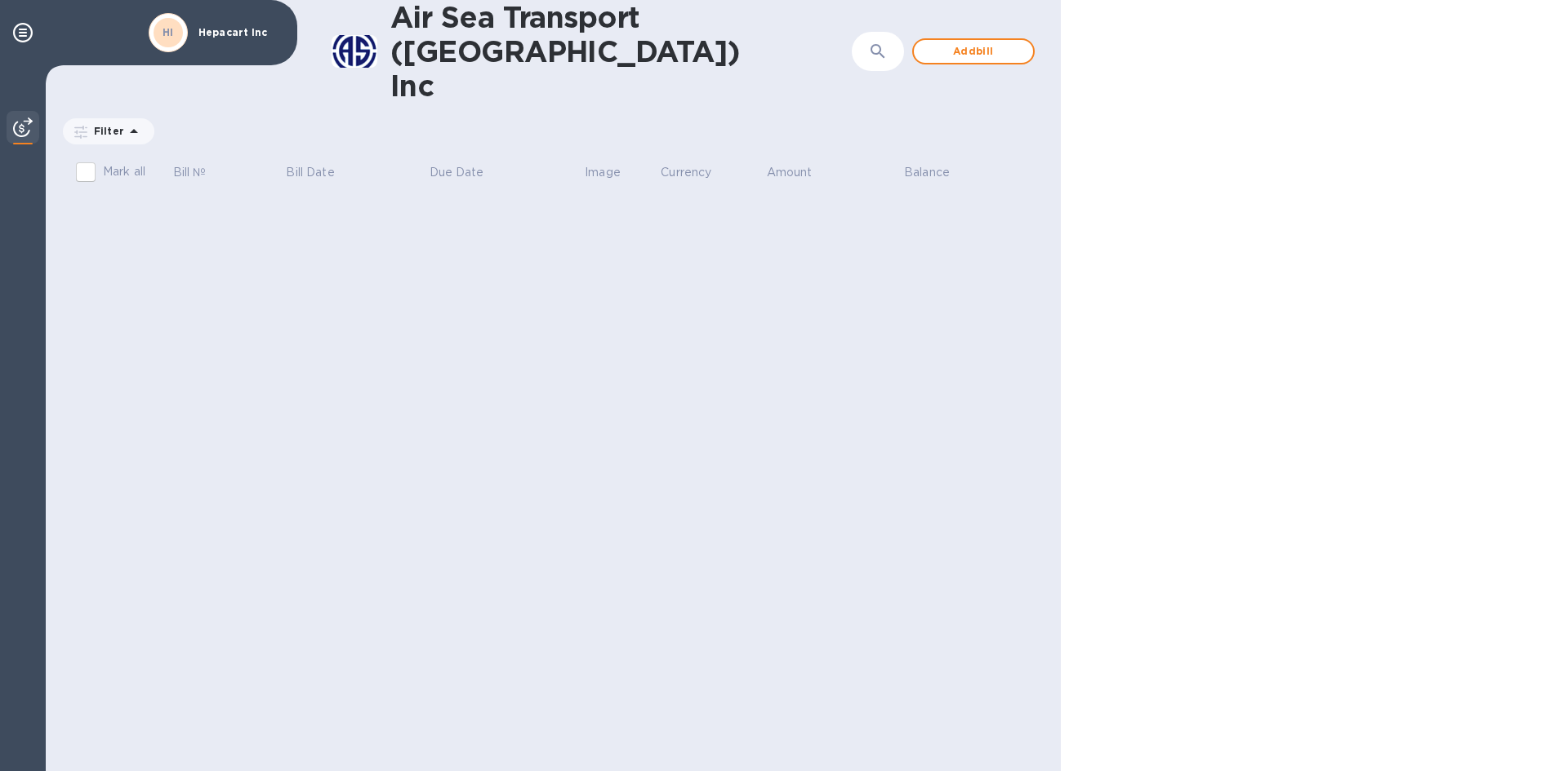
click at [19, 125] on img at bounding box center [22, 127] width 20 height 20
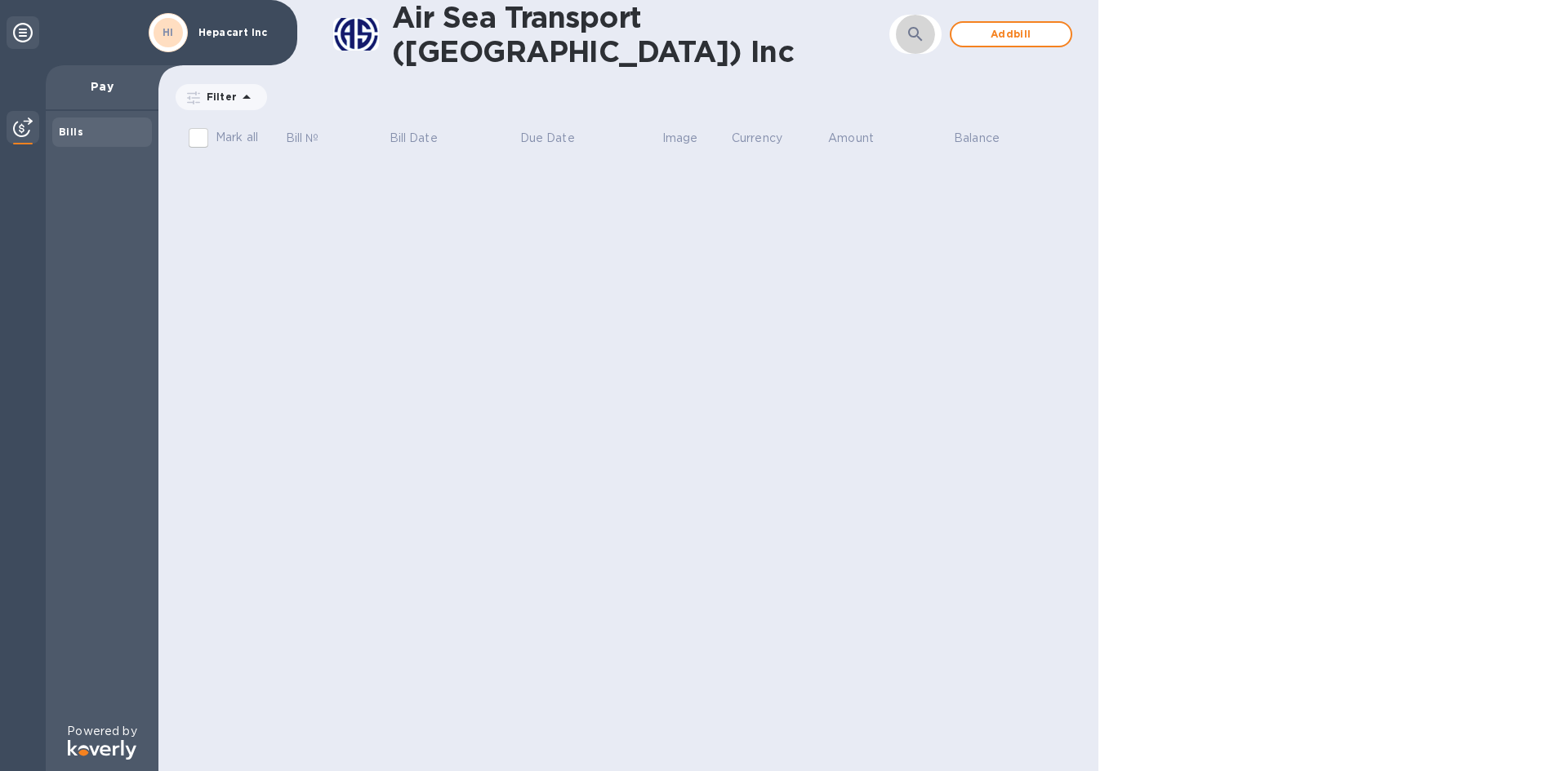
click at [916, 37] on icon "button" at bounding box center [916, 34] width 14 height 14
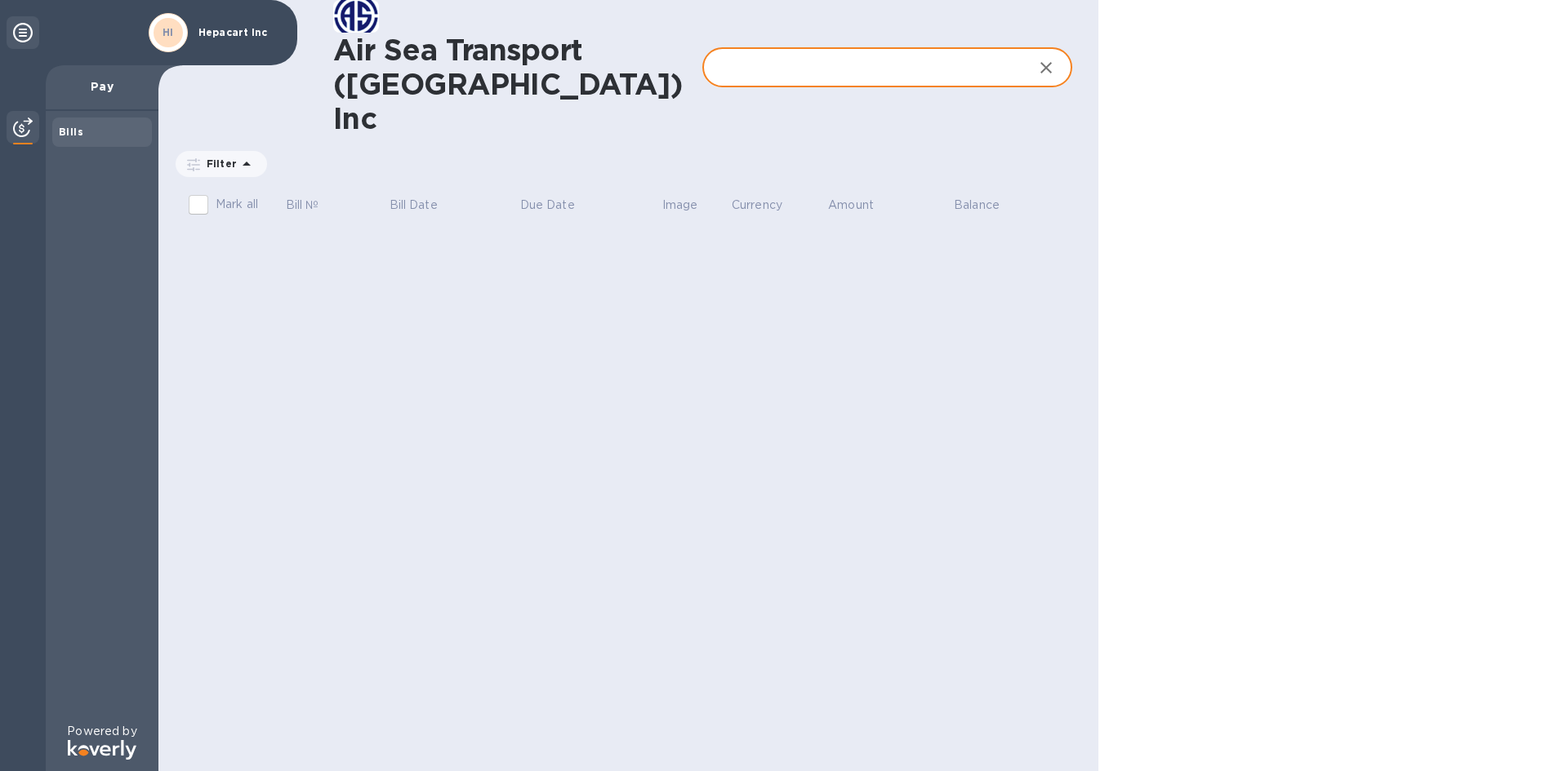
click at [749, 48] on input "text" at bounding box center [860, 68] width 317 height 40
type input "EGLV143562493736"
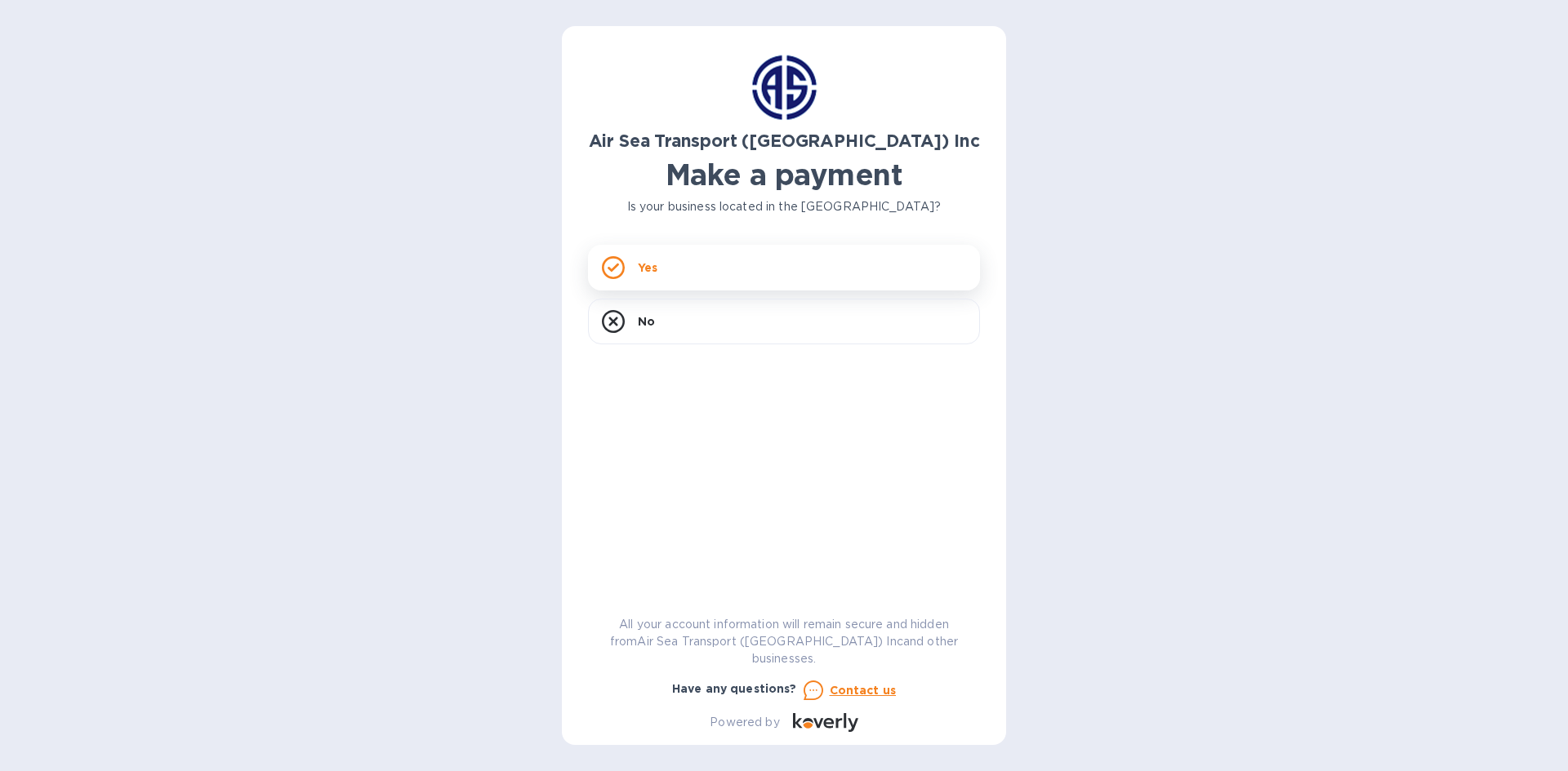
click at [632, 272] on div "Yes" at bounding box center [784, 267] width 392 height 46
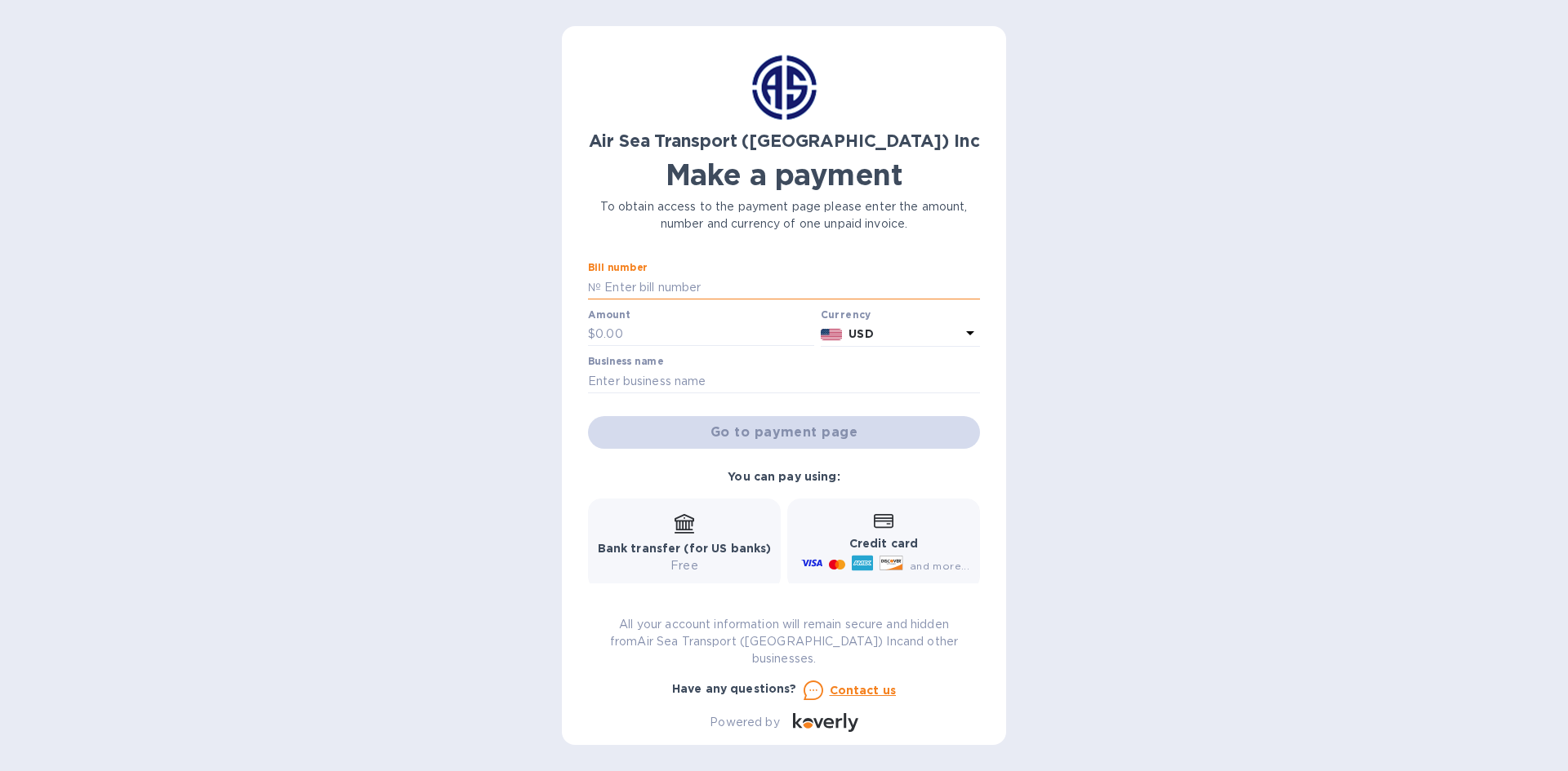
click at [614, 286] on input "text" at bounding box center [790, 287] width 379 height 24
type input "EGLV143562493736"
click at [642, 335] on input "text" at bounding box center [705, 335] width 219 height 24
type input "254.22"
click at [595, 375] on input "text" at bounding box center [784, 381] width 392 height 24
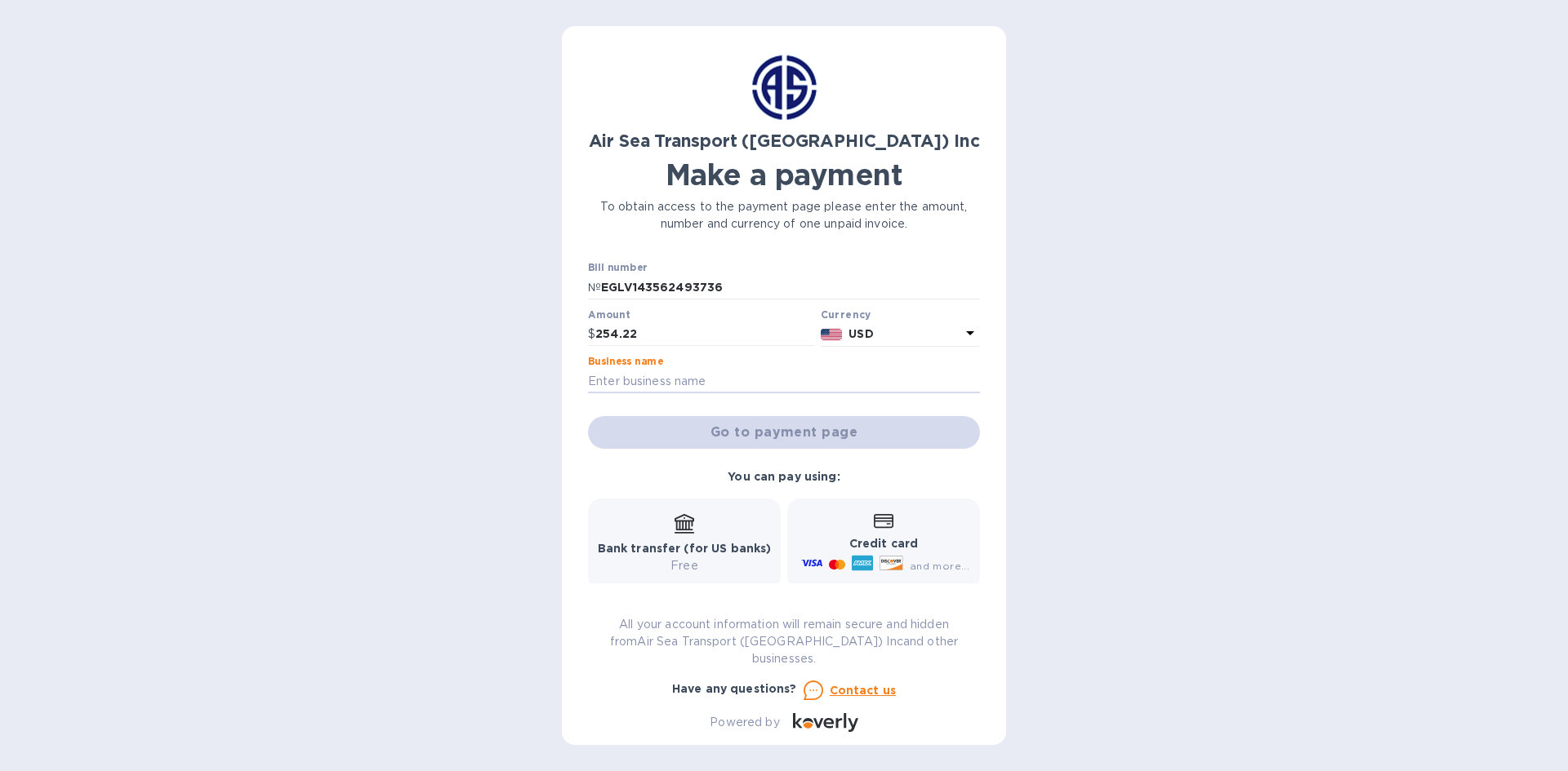
type input "Hepacart Inc"
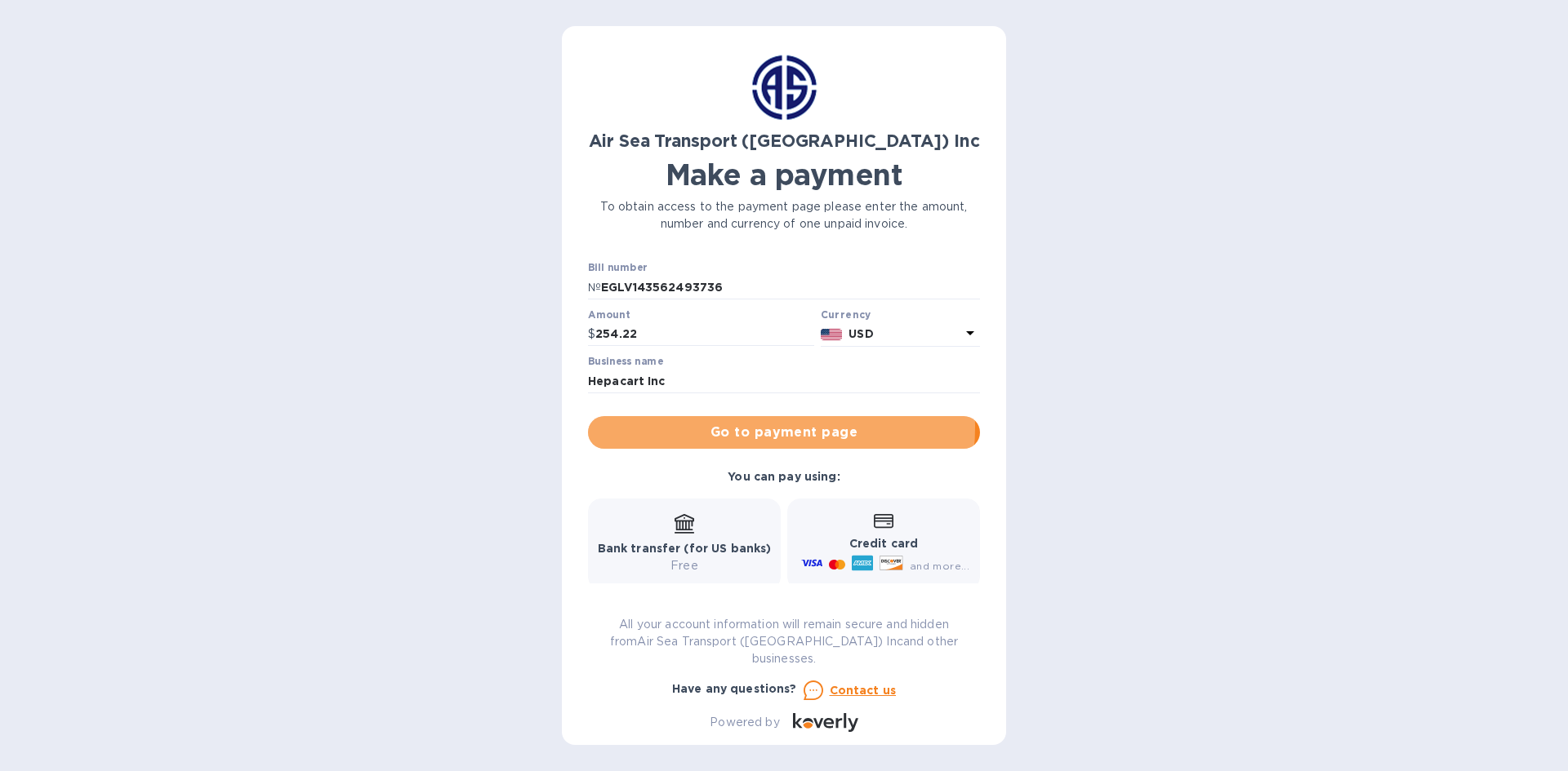
click at [730, 426] on span "Go to payment page" at bounding box center [784, 432] width 366 height 20
